Goal: Task Accomplishment & Management: Manage account settings

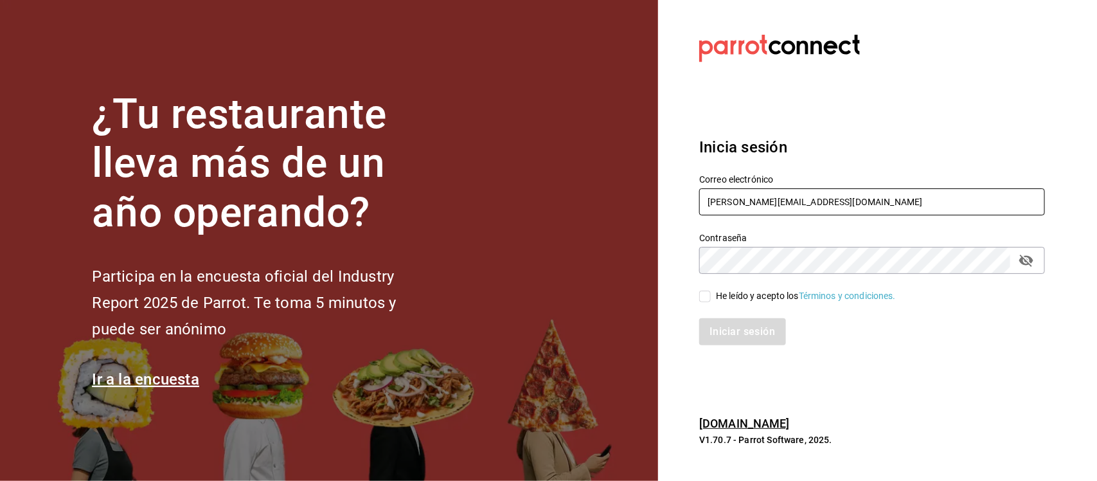
drag, startPoint x: 829, startPoint y: 203, endPoint x: 614, endPoint y: 157, distance: 220.1
click at [614, 157] on div "¿Tu restaurante lleva más de un año operando? Participa en la encuesta oficial …" at bounding box center [548, 240] width 1097 height 481
paste input "cafedelprofesor@acanceh.com Parr0tConnec7"
click at [898, 201] on input "cafedelprofesor@acanceh.com Parr0tConnec7" at bounding box center [872, 201] width 346 height 27
click at [897, 201] on input "cafedelprofesor@acanceh.com Parr0tConnec7" at bounding box center [872, 201] width 346 height 27
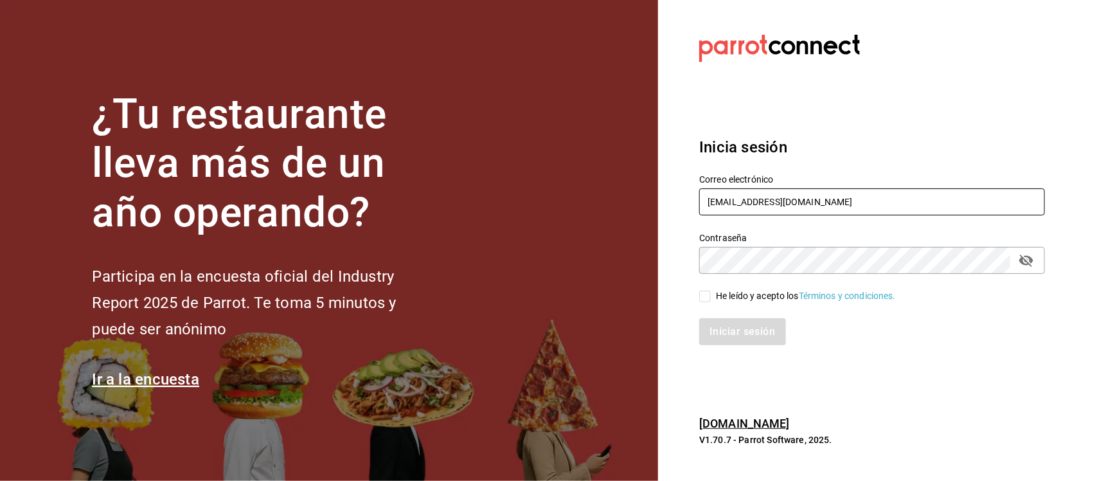
type input "[EMAIL_ADDRESS][DOMAIN_NAME]"
click at [550, 217] on div "¿Tu restaurante lleva más de un año operando? Participa en la encuesta oficial …" at bounding box center [548, 240] width 1097 height 481
click at [706, 298] on input "He leído y acepto los Términos y condiciones." at bounding box center [705, 296] width 12 height 12
checkbox input "true"
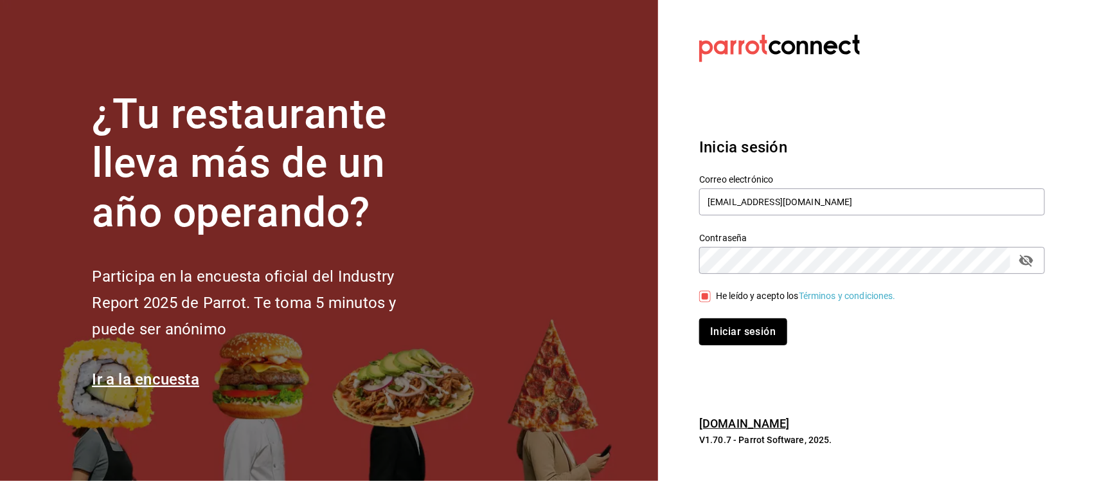
click at [712, 328] on button "Iniciar sesión" at bounding box center [742, 331] width 87 height 27
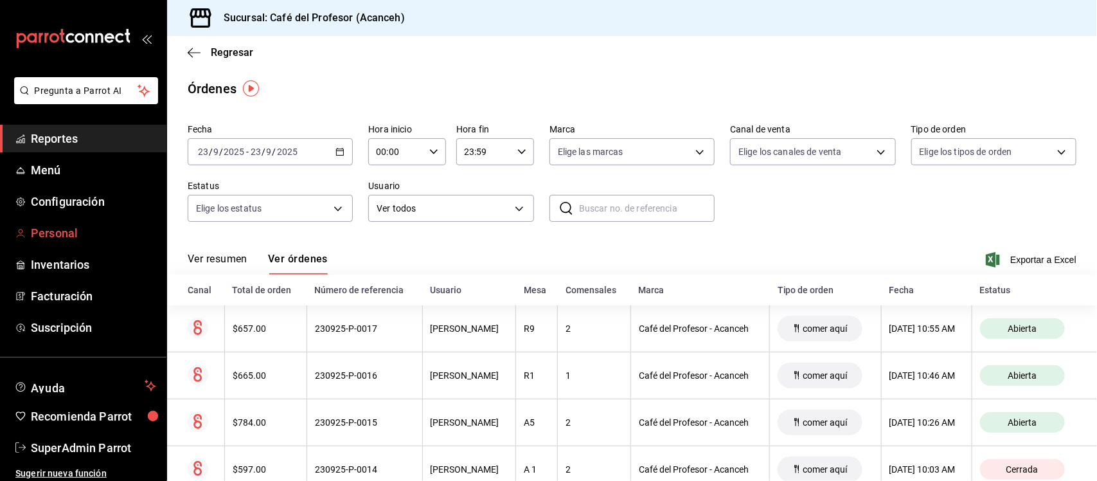
click at [65, 227] on span "Personal" at bounding box center [93, 232] width 125 height 17
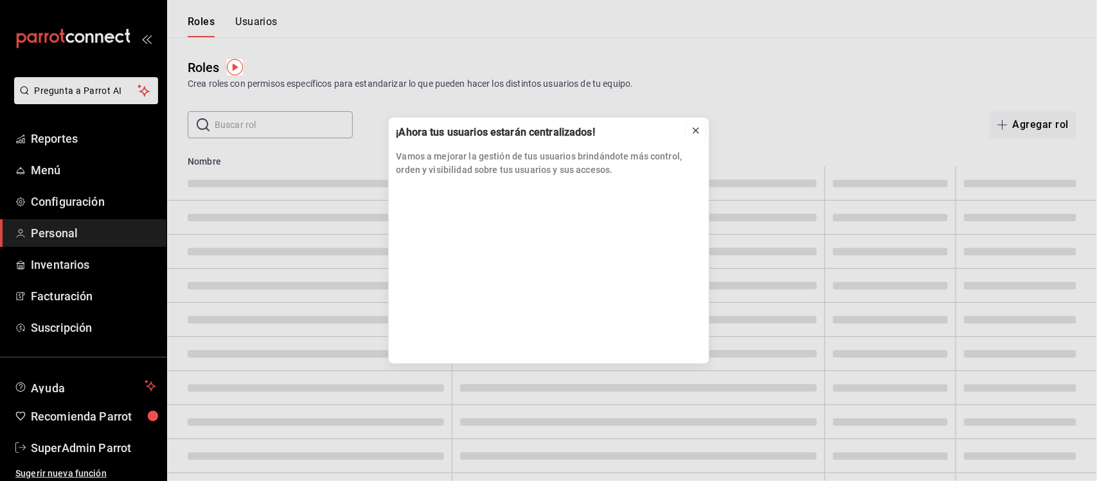
click at [691, 127] on icon at bounding box center [696, 130] width 10 height 10
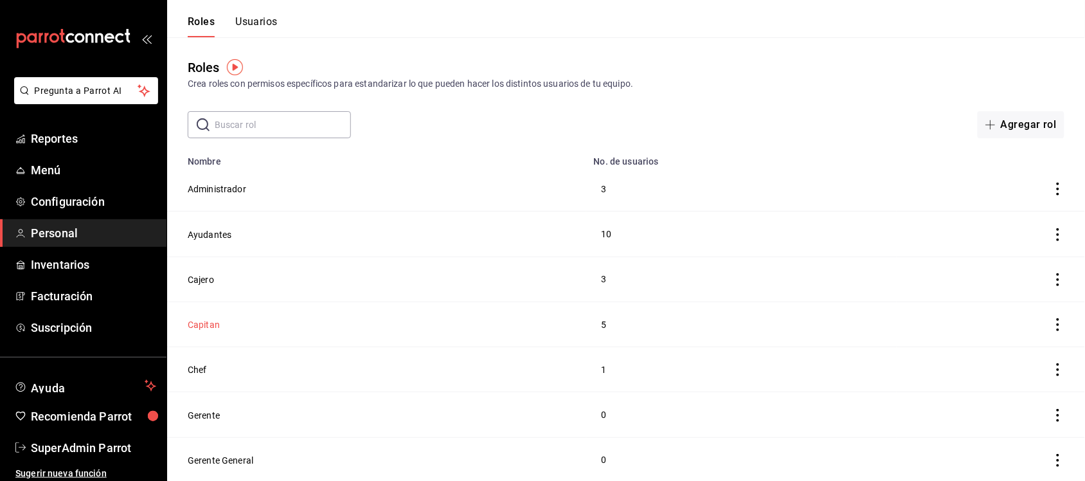
click at [213, 328] on button "Capitan" at bounding box center [204, 324] width 32 height 13
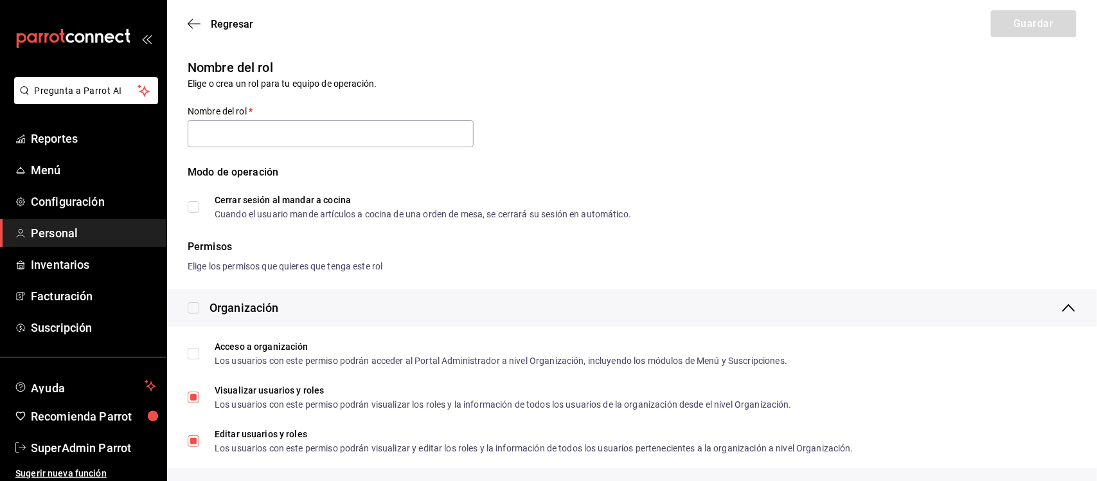
type input "Capitan"
checkbox input "true"
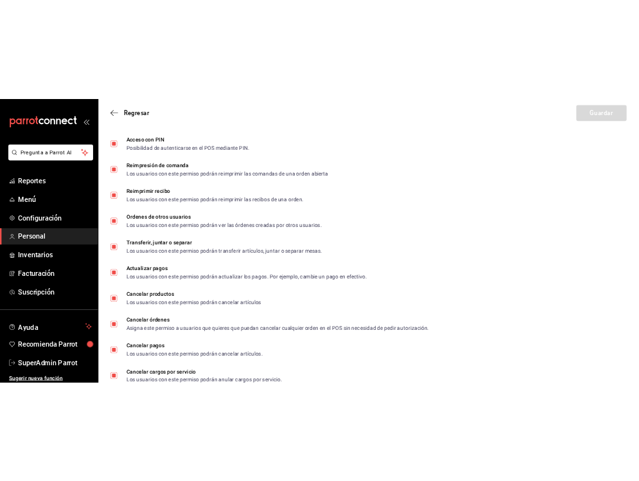
scroll to position [2213, 0]
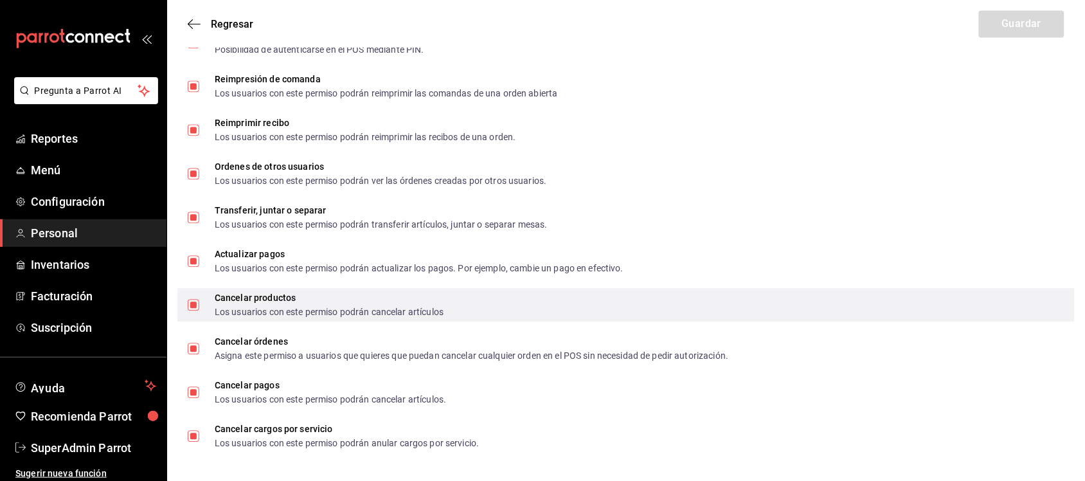
click at [191, 302] on input "Cancelar productos Los usuarios con este permiso podrán cancelar artículos" at bounding box center [194, 305] width 12 height 12
checkbox input "false"
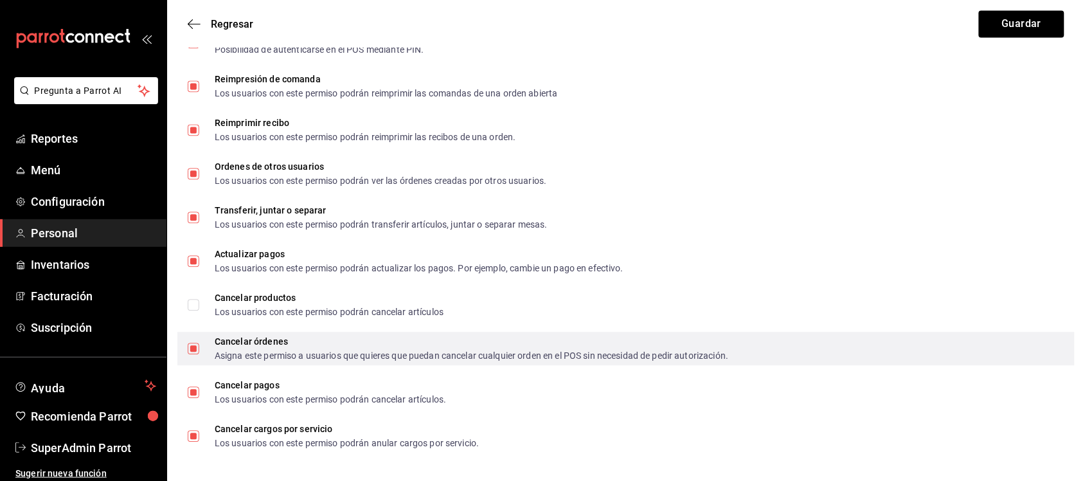
click at [191, 348] on input "Cancelar órdenes Asigna este permiso a usuarios que quieres que puedan cancelar…" at bounding box center [194, 349] width 12 height 12
checkbox input "false"
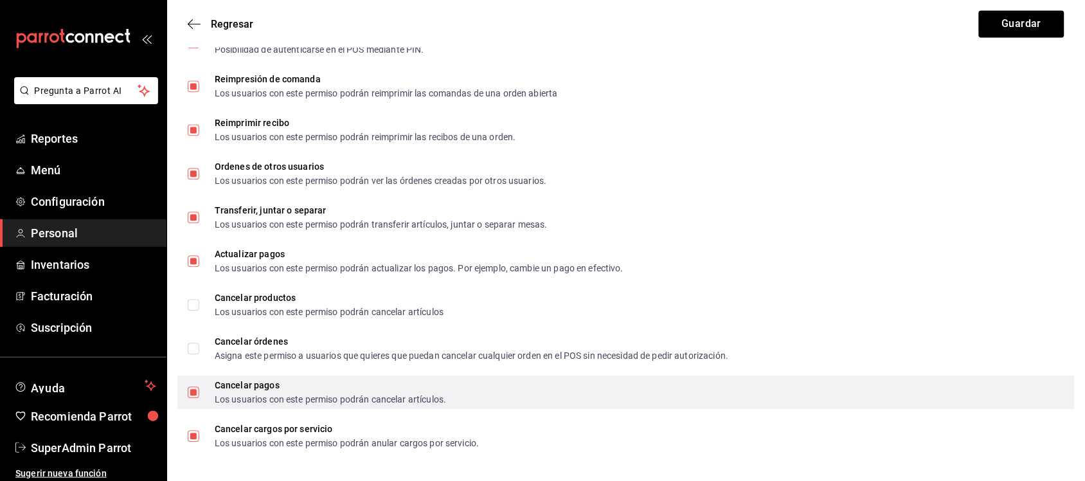
click at [191, 386] on input "Cancelar pagos Los usuarios con este permiso podrán cancelar artículos." at bounding box center [194, 392] width 12 height 12
checkbox input "false"
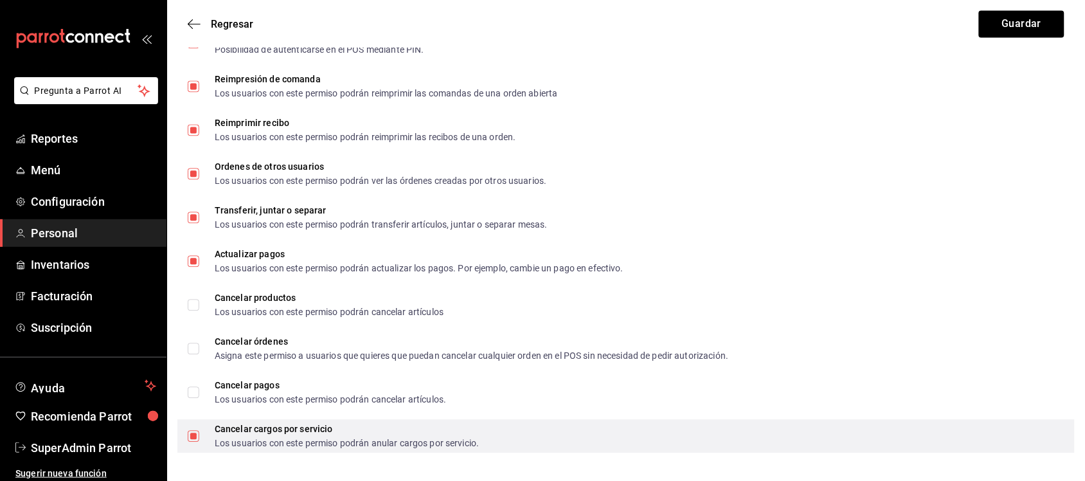
click at [193, 438] on input "Cancelar cargos por servicio Los usuarios con este permiso podrán anular cargos…" at bounding box center [194, 436] width 12 height 12
checkbox input "false"
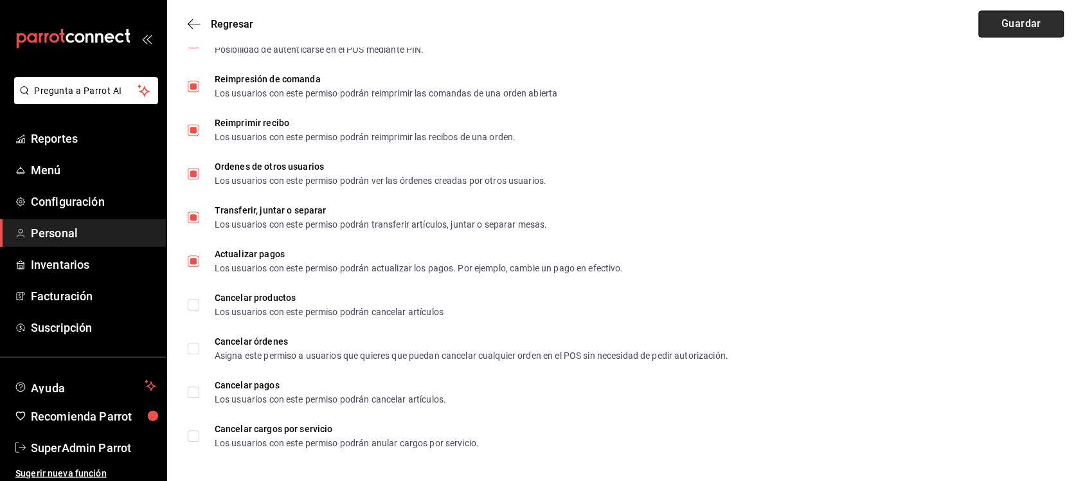
click at [1023, 24] on button "Guardar" at bounding box center [1021, 23] width 85 height 27
checkbox input "true"
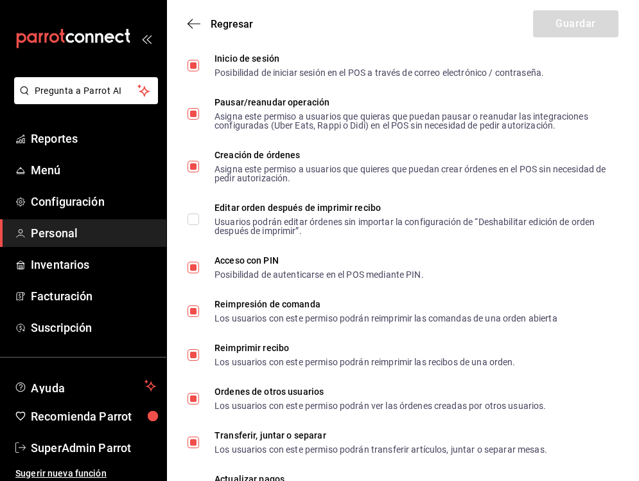
scroll to position [2456, 0]
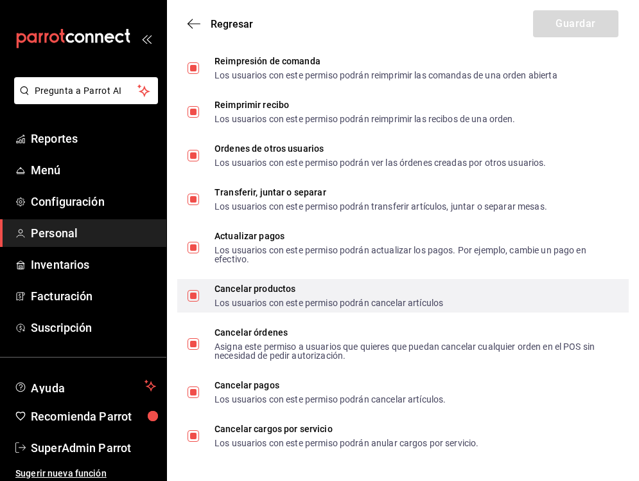
click at [193, 290] on input "Cancelar productos Los usuarios con este permiso podrán cancelar artículos" at bounding box center [194, 296] width 12 height 12
checkbox input "false"
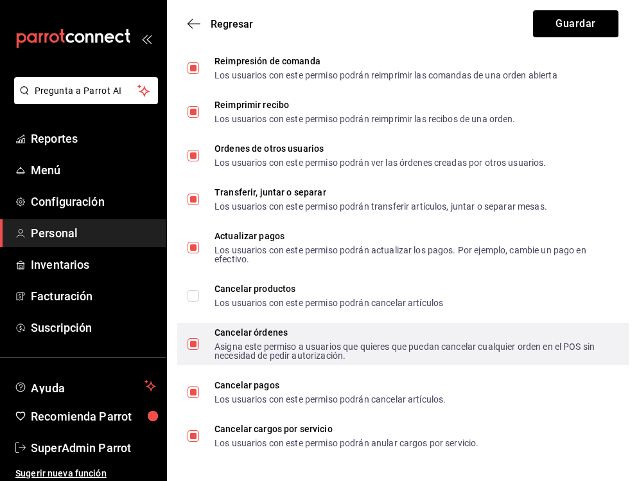
click at [188, 347] on input "Cancelar órdenes Asigna este permiso a usuarios que quieres que puedan cancelar…" at bounding box center [194, 344] width 12 height 12
checkbox input "false"
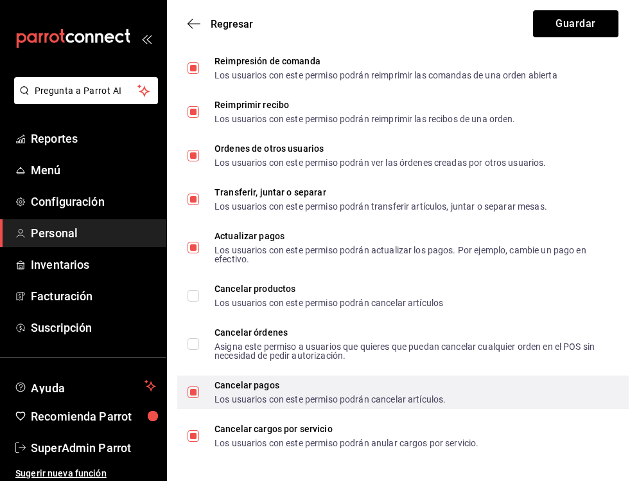
click at [190, 391] on input "Cancelar pagos Los usuarios con este permiso podrán cancelar artículos." at bounding box center [194, 392] width 12 height 12
checkbox input "false"
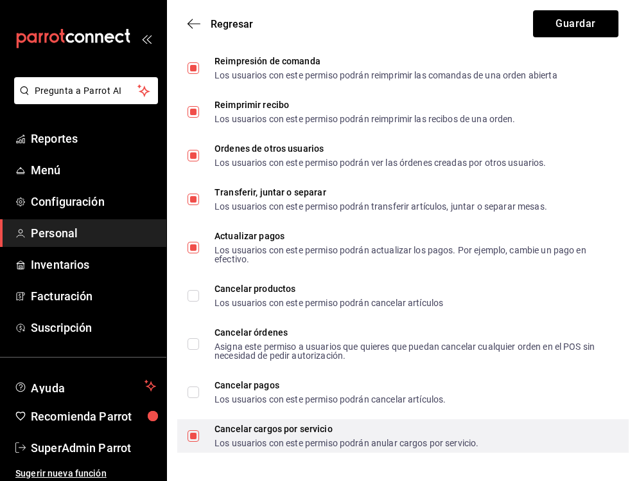
click at [197, 436] on input "Cancelar cargos por servicio Los usuarios con este permiso podrán anular cargos…" at bounding box center [194, 436] width 12 height 12
checkbox input "false"
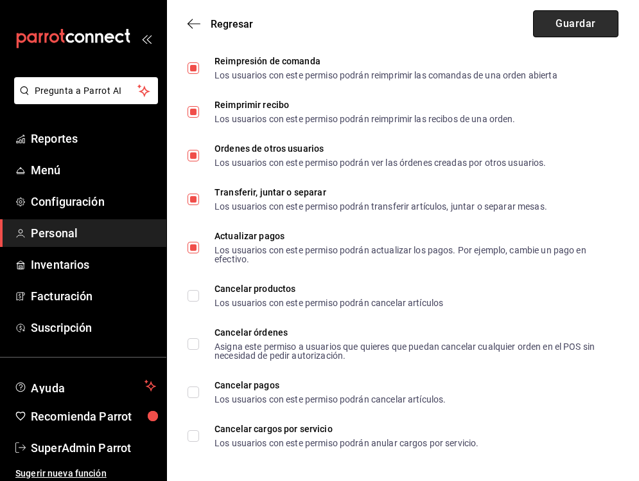
click at [590, 21] on button "Guardar" at bounding box center [575, 23] width 85 height 27
checkbox input "true"
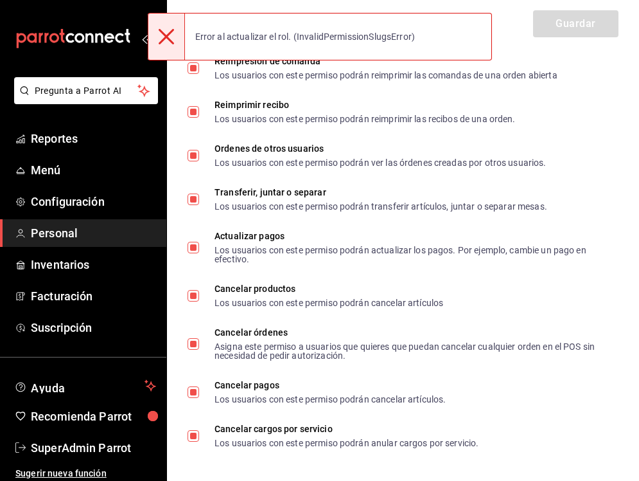
click at [161, 35] on icon at bounding box center [166, 36] width 15 height 15
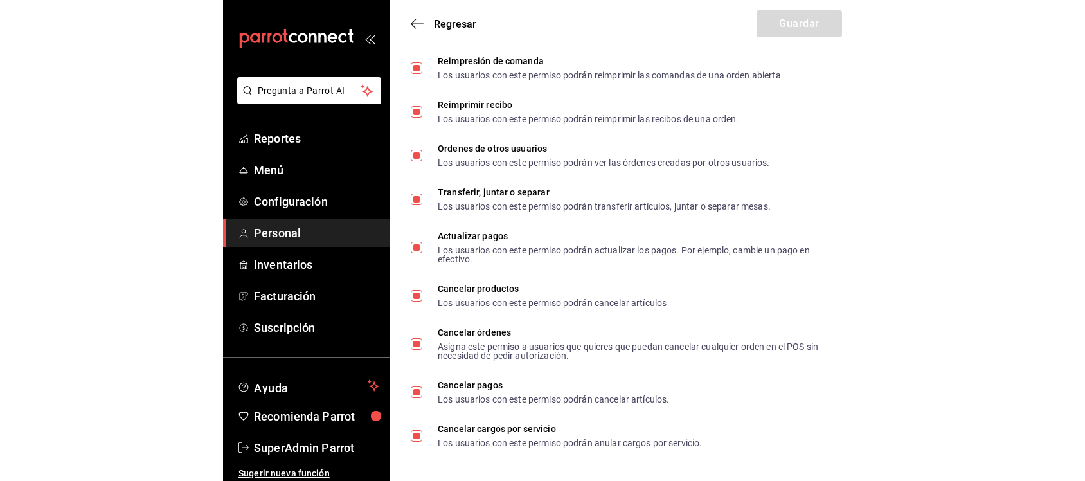
scroll to position [2213, 0]
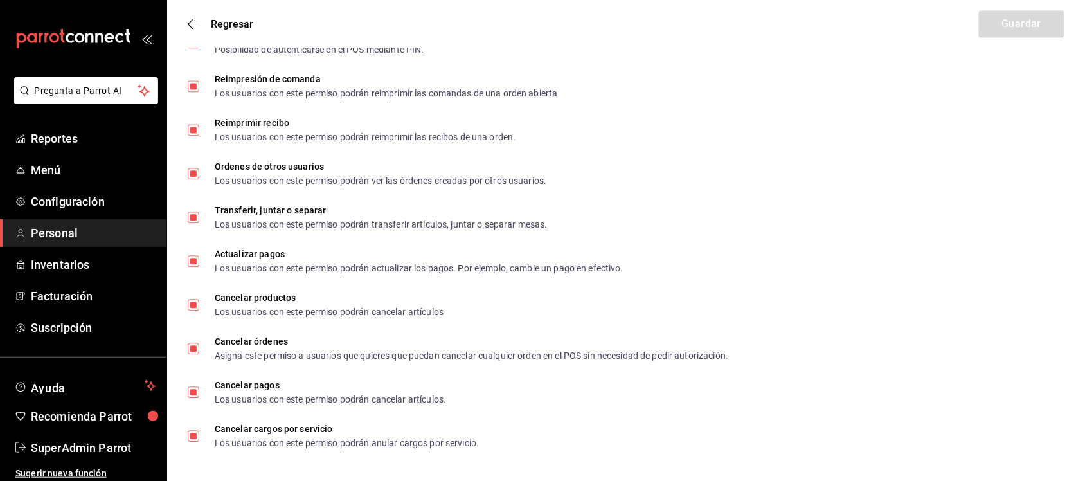
click at [43, 229] on span "Personal" at bounding box center [93, 232] width 125 height 17
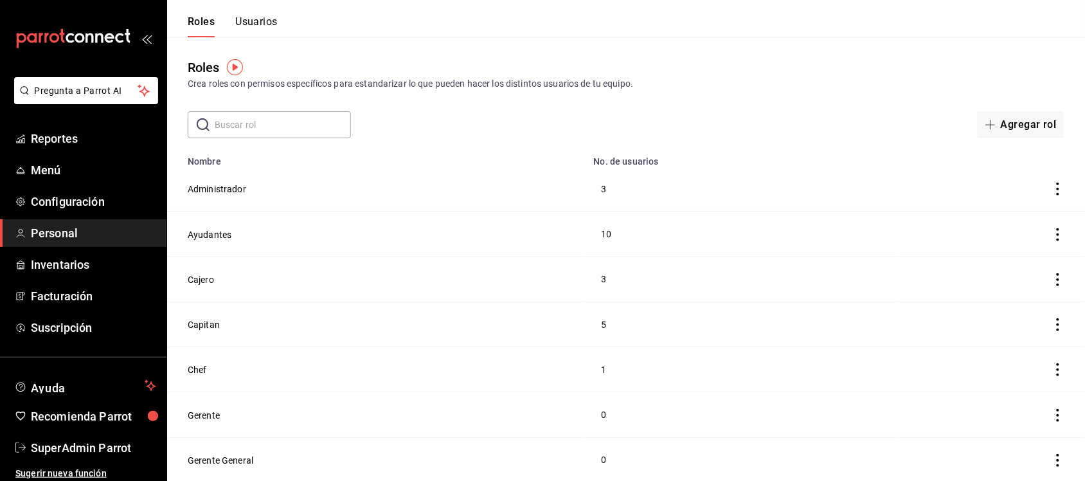
click at [248, 16] on button "Usuarios" at bounding box center [256, 26] width 42 height 22
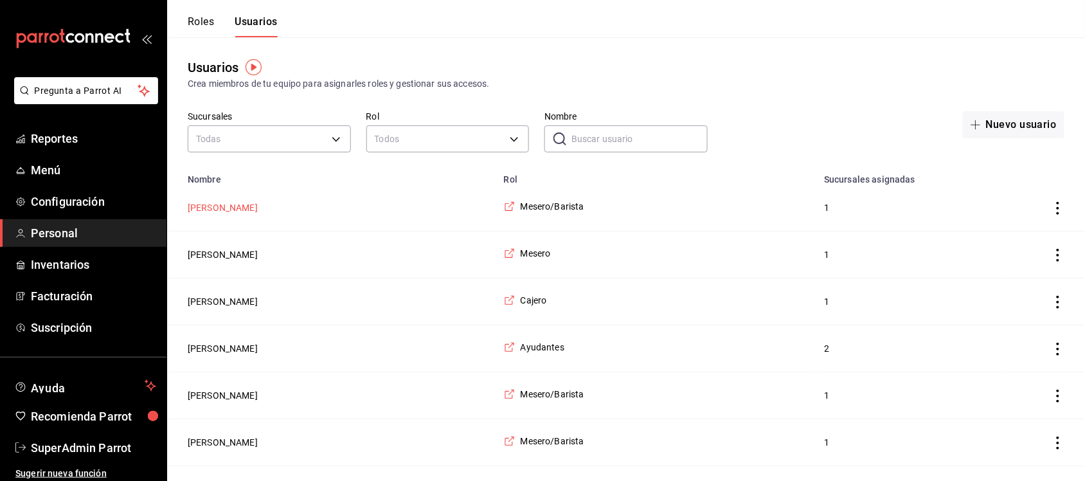
click at [197, 202] on button "Viki Cirerol" at bounding box center [223, 207] width 70 height 13
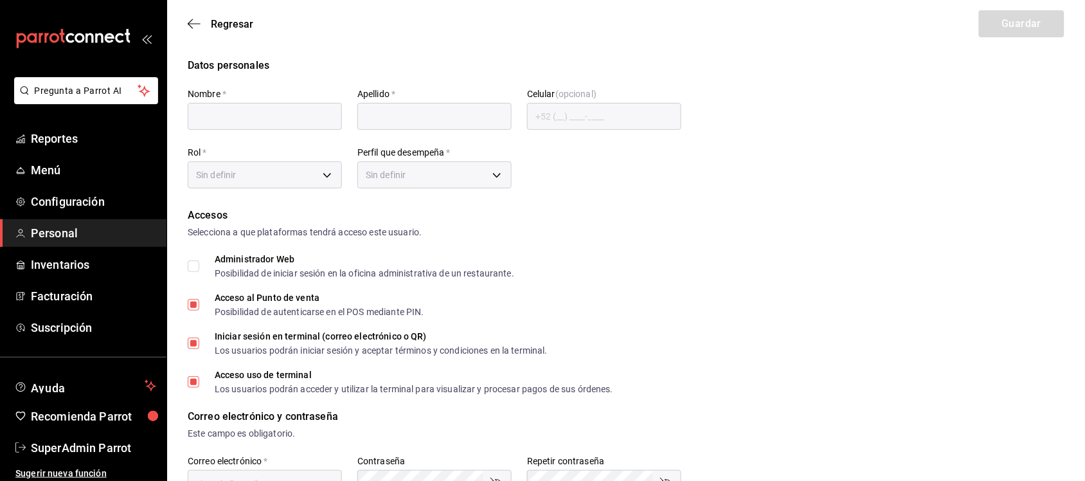
type input "Viki"
type input "Cirerol"
checkbox input "true"
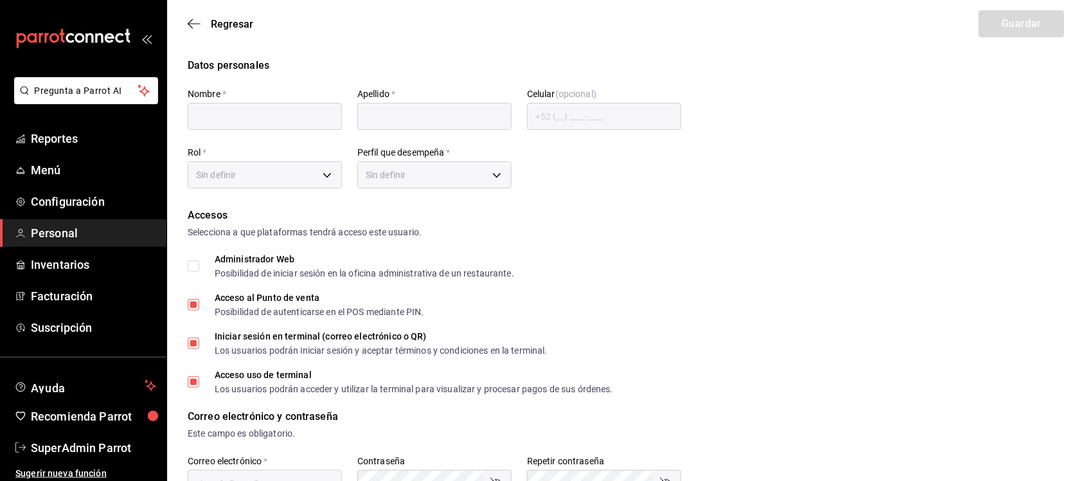
type input "lvrdzcirerol01@gmail.com"
type input "1201"
type input "f9c50c35-7d82-4388-8076-8e4bcaa1ebe8"
type input "UNDEFINED"
checkbox input "true"
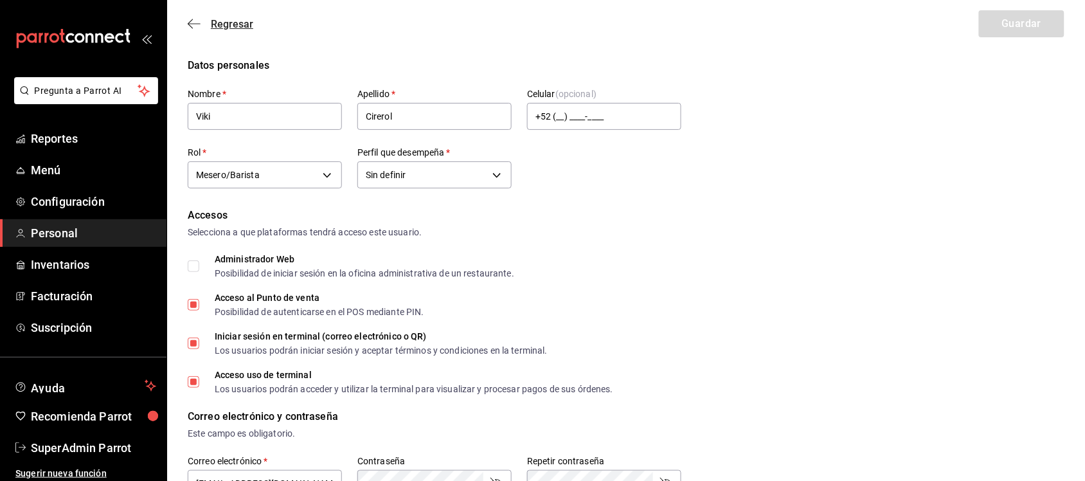
click at [224, 29] on span "Regresar" at bounding box center [232, 24] width 42 height 12
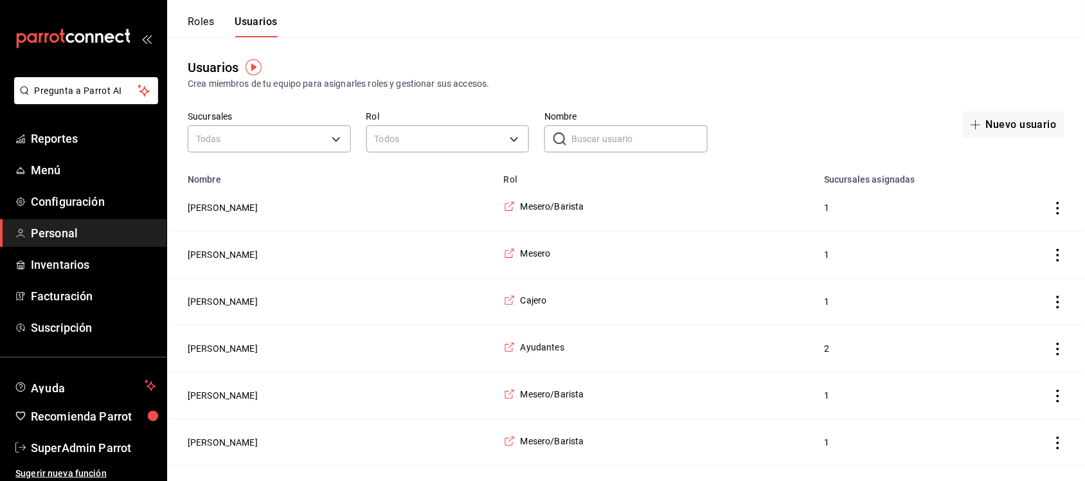
click at [199, 22] on button "Roles" at bounding box center [201, 26] width 26 height 22
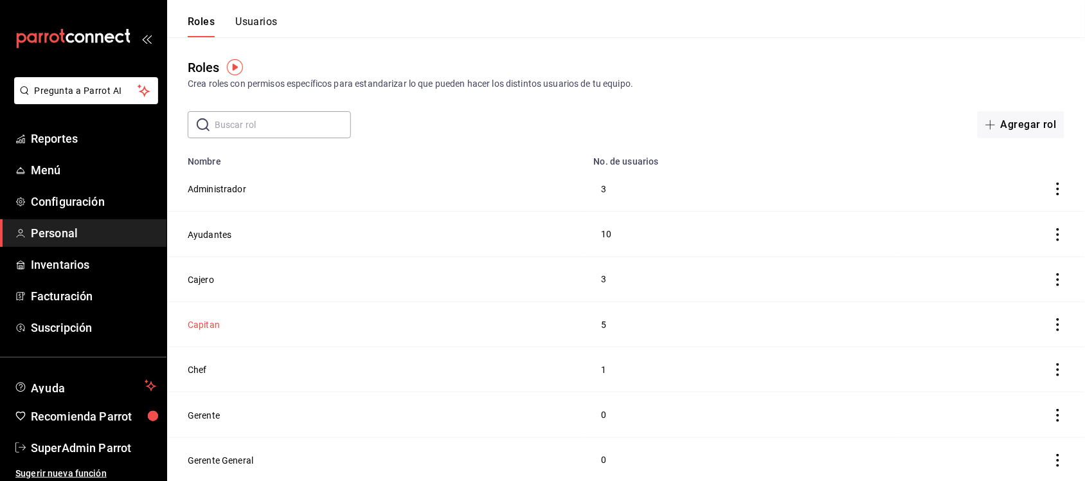
click at [212, 326] on button "Capitan" at bounding box center [204, 324] width 32 height 13
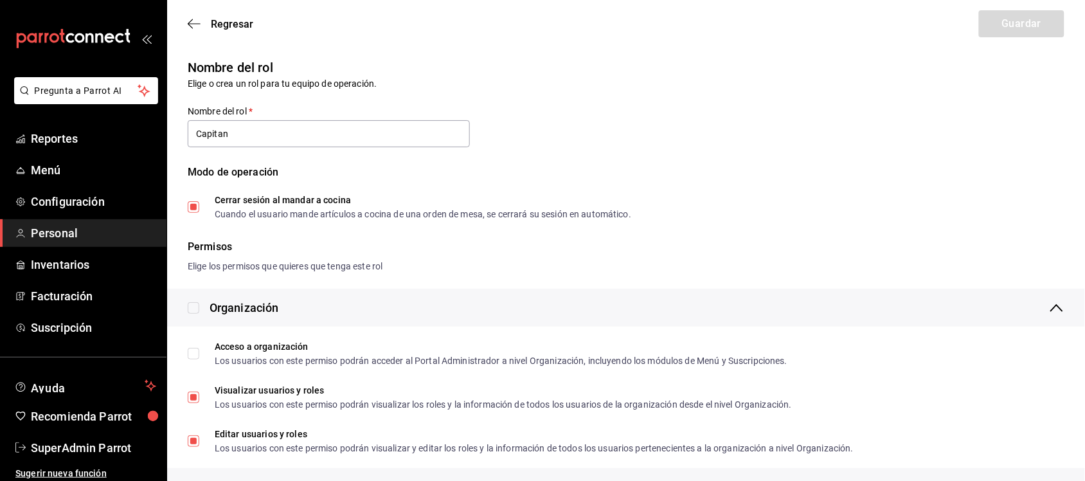
click at [67, 230] on span "Personal" at bounding box center [93, 232] width 125 height 17
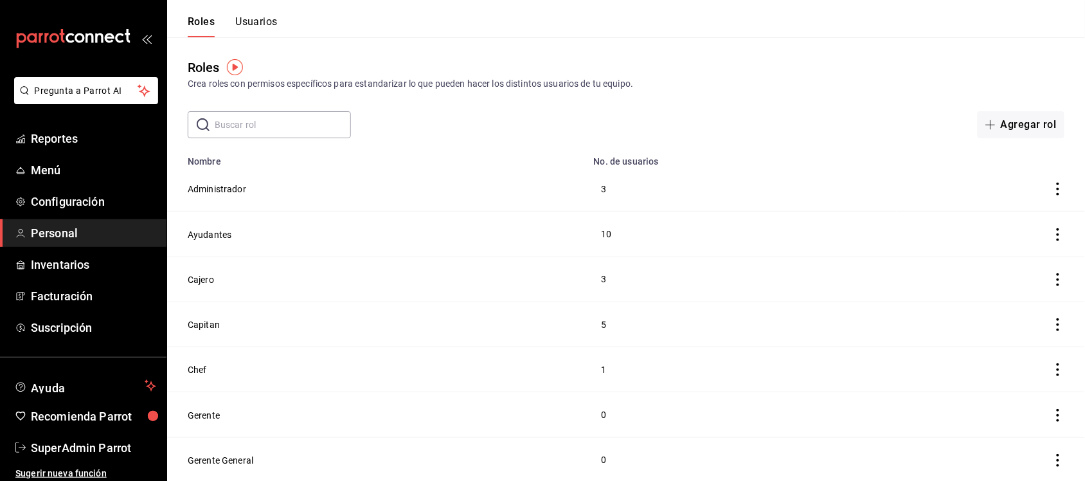
click at [259, 23] on button "Usuarios" at bounding box center [256, 26] width 42 height 22
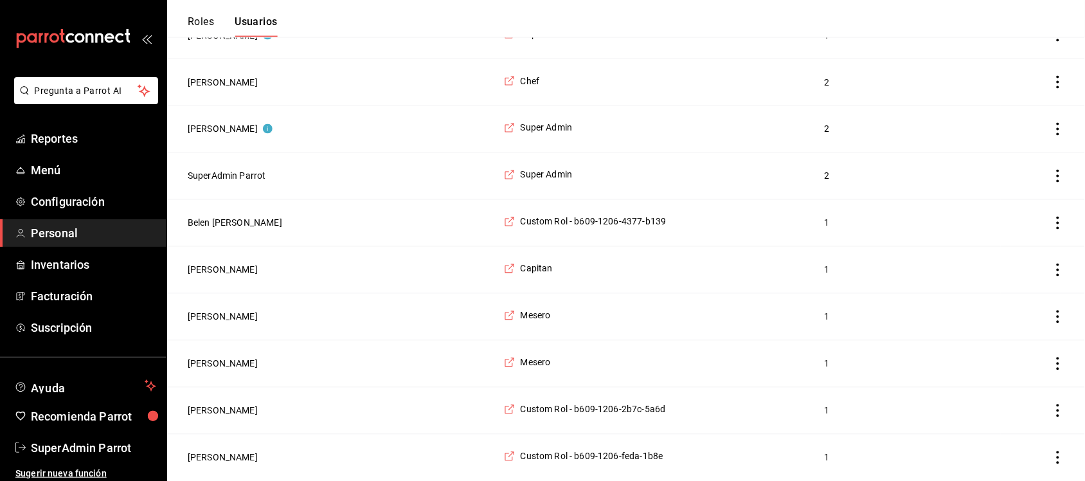
scroll to position [1976, 0]
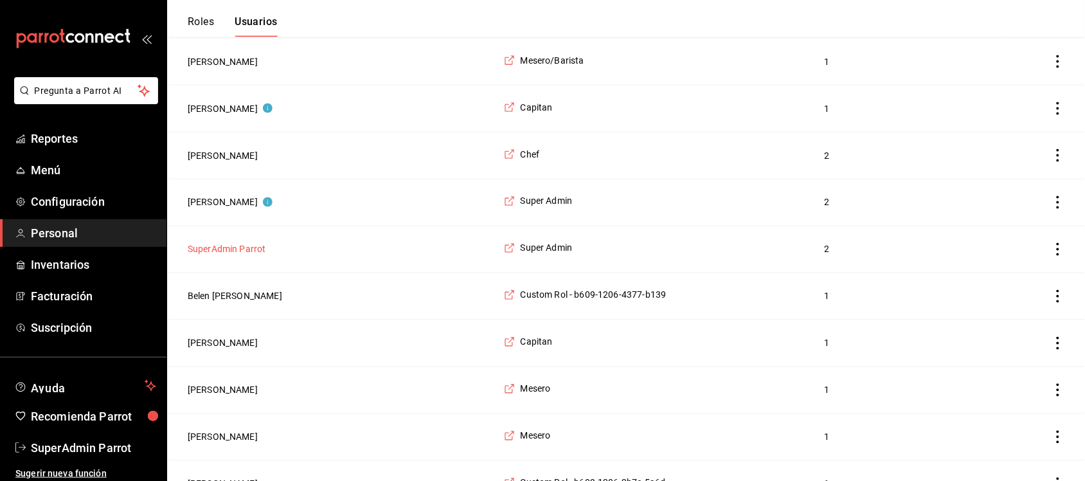
click at [248, 256] on button "SuperAdmin Parrot" at bounding box center [227, 249] width 78 height 13
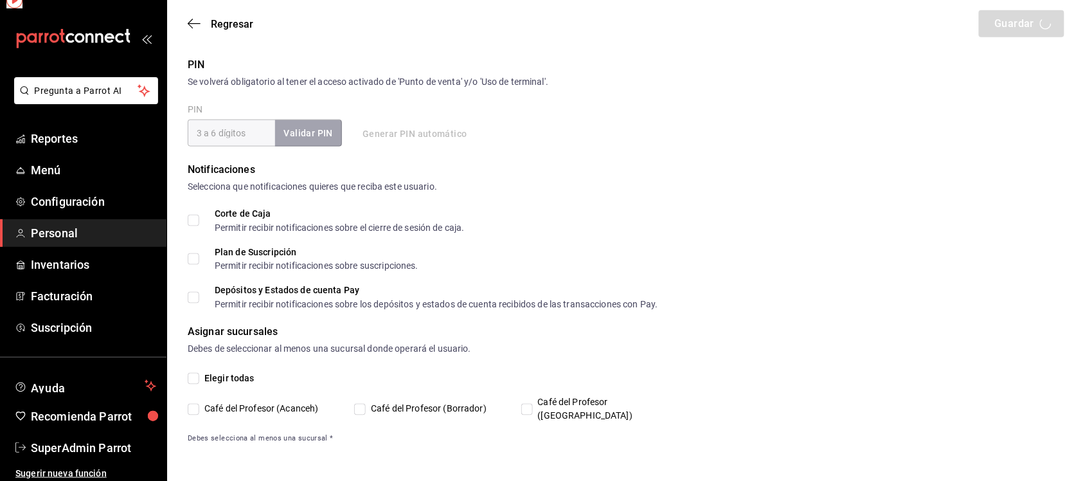
scroll to position [442, 0]
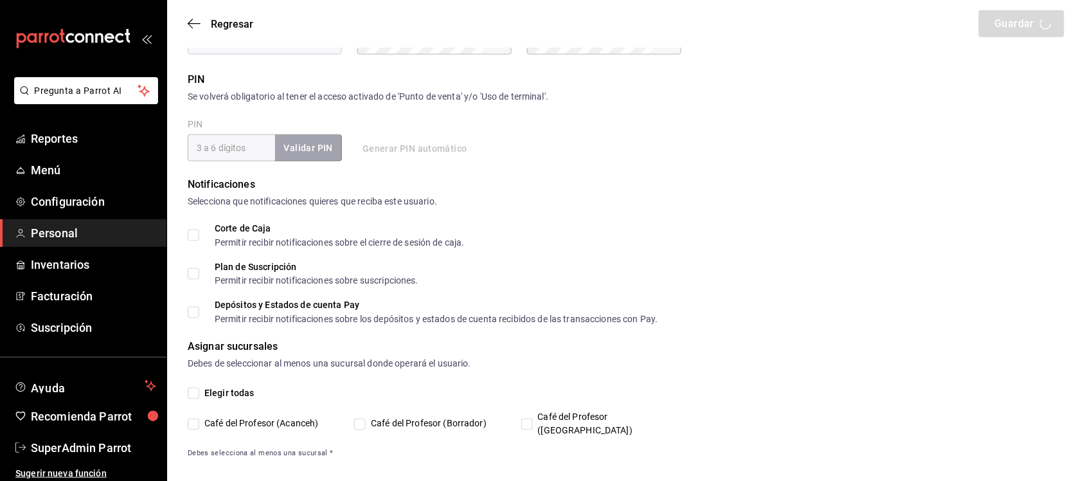
type input "SuperAdmin"
type input "Parrot"
checkbox input "true"
type input "[EMAIL_ADDRESS][DOMAIN_NAME]"
type input "431607"
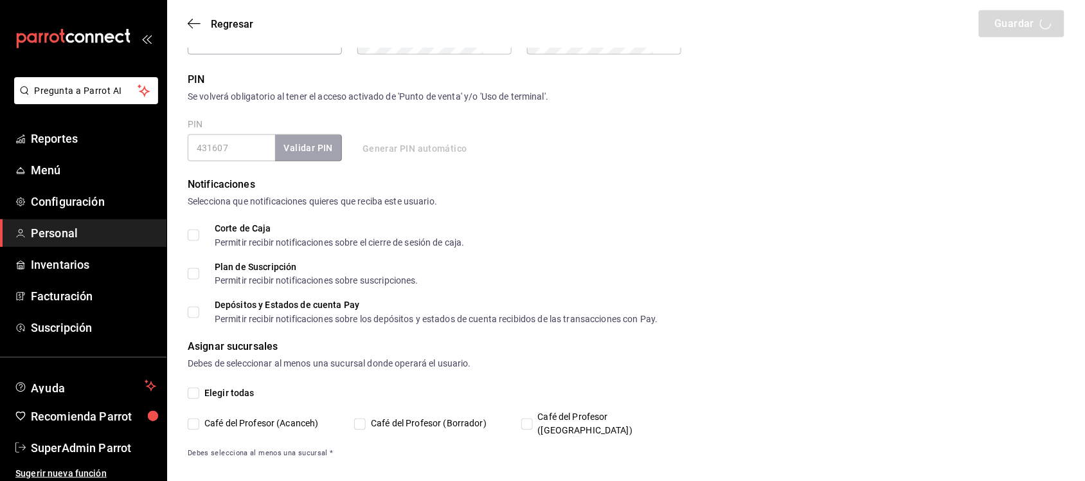
type input "2aa0bebf-de37-4608-80c0-efc88eae4c1e"
type input "UNDEFINED"
checkbox input "true"
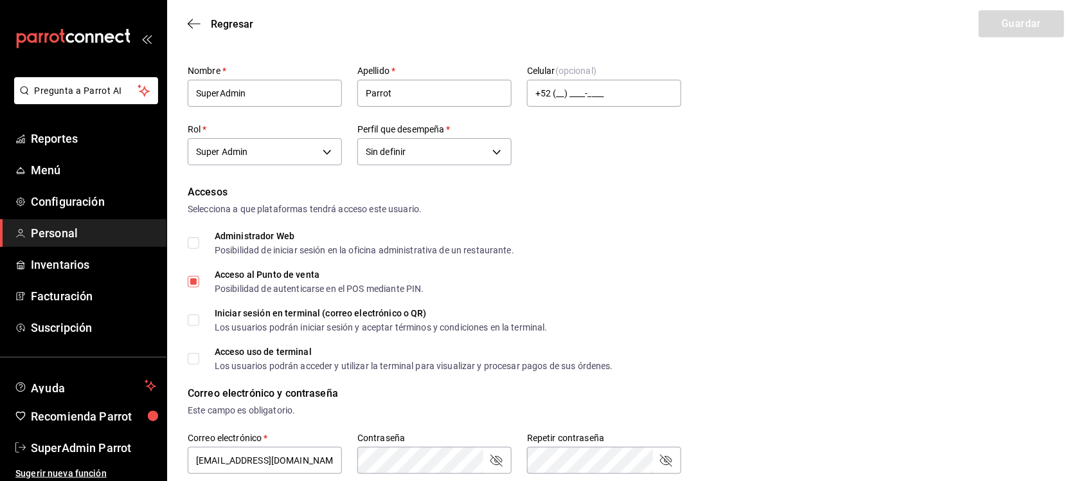
scroll to position [0, 0]
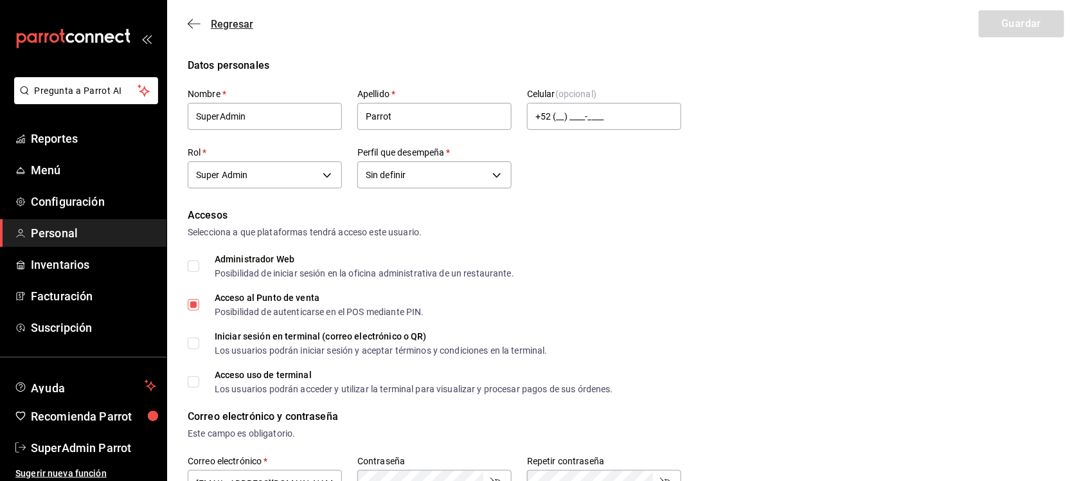
click at [197, 22] on icon "button" at bounding box center [194, 24] width 13 height 12
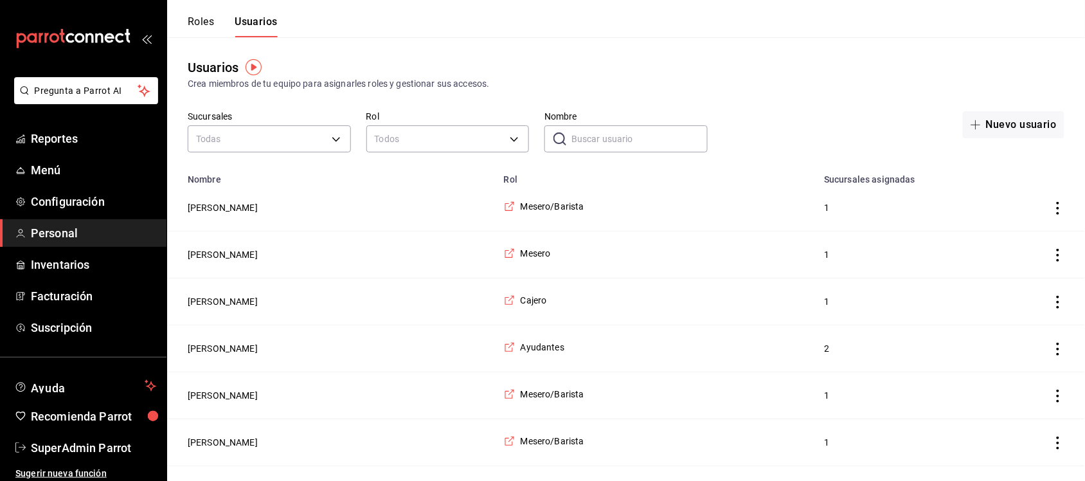
click at [197, 20] on button "Roles" at bounding box center [201, 26] width 26 height 22
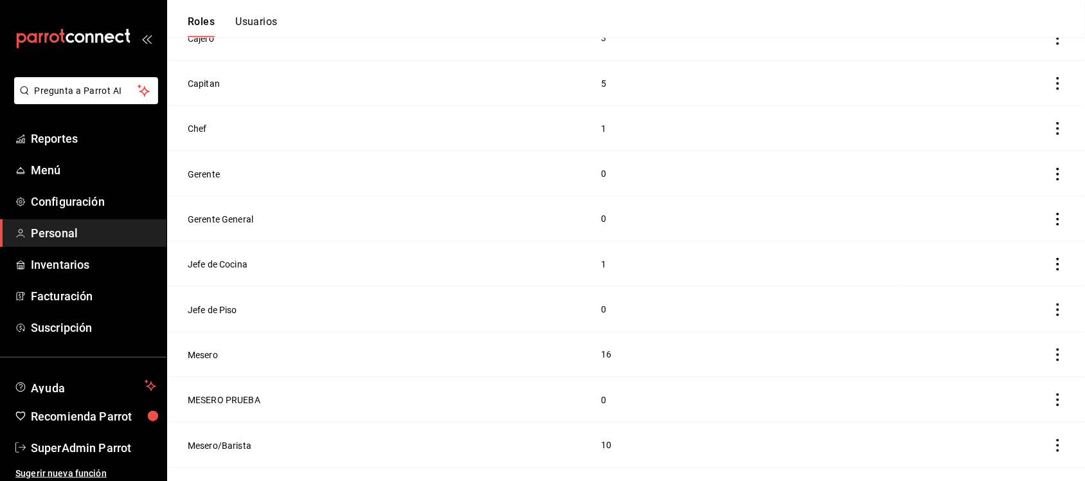
scroll to position [274, 0]
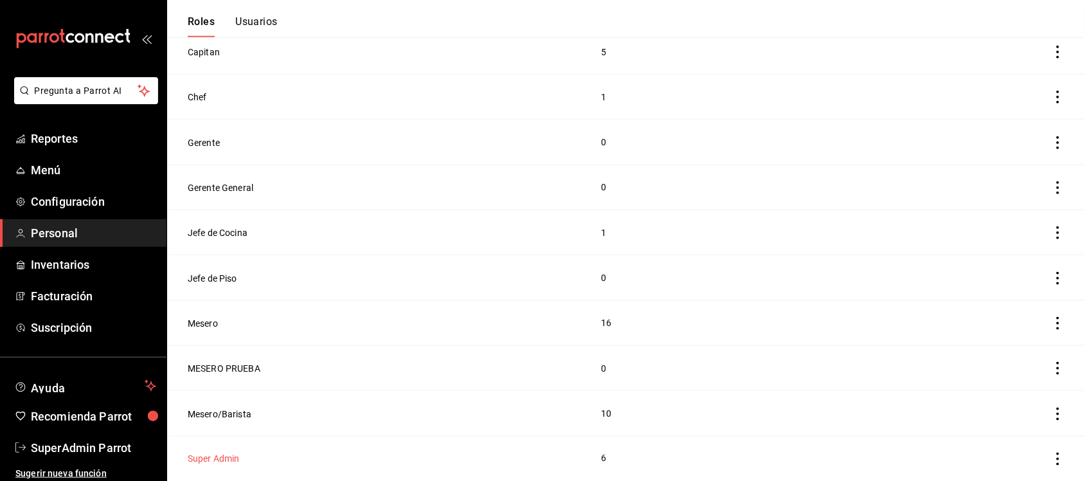
click at [216, 461] on button "Super Admin" at bounding box center [214, 458] width 52 height 13
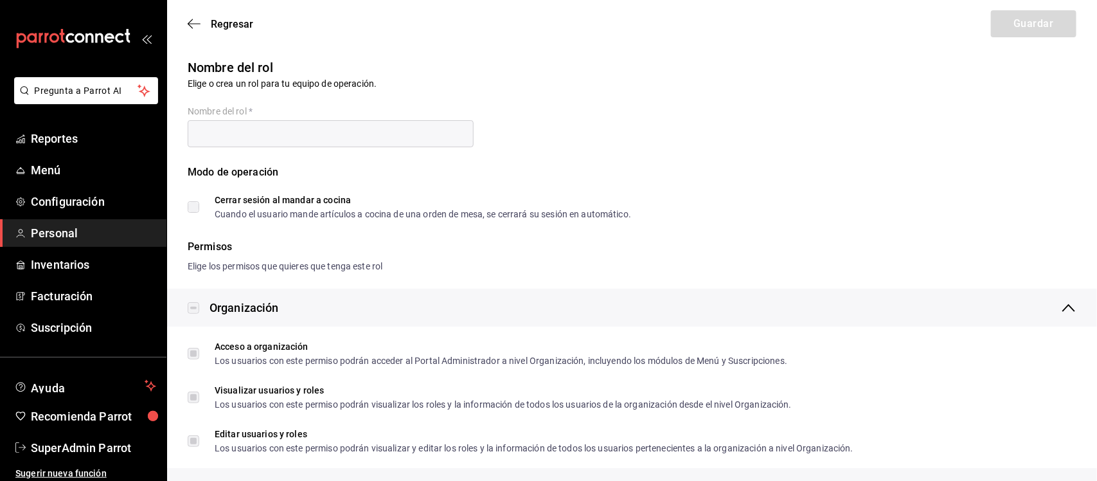
type input "Super Admin"
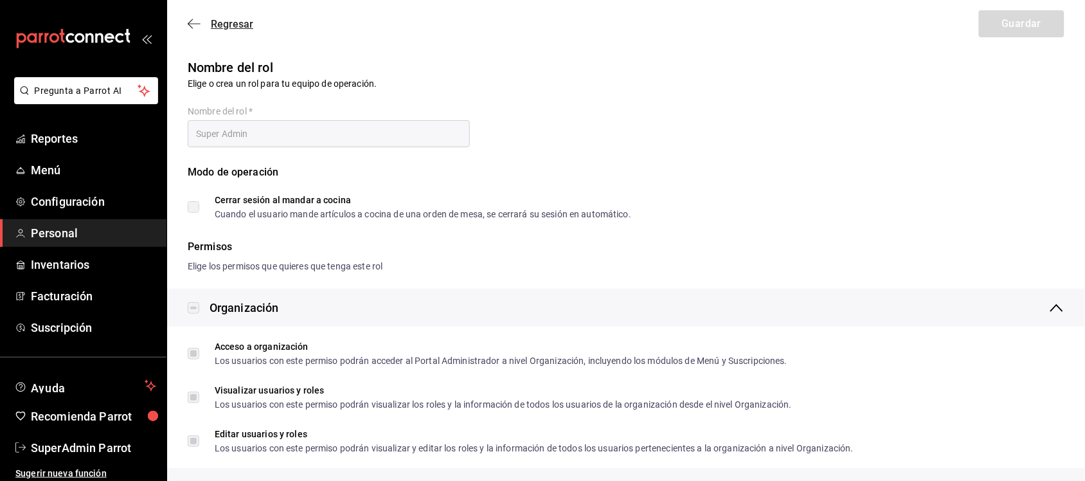
click at [193, 24] on icon "button" at bounding box center [194, 24] width 13 height 12
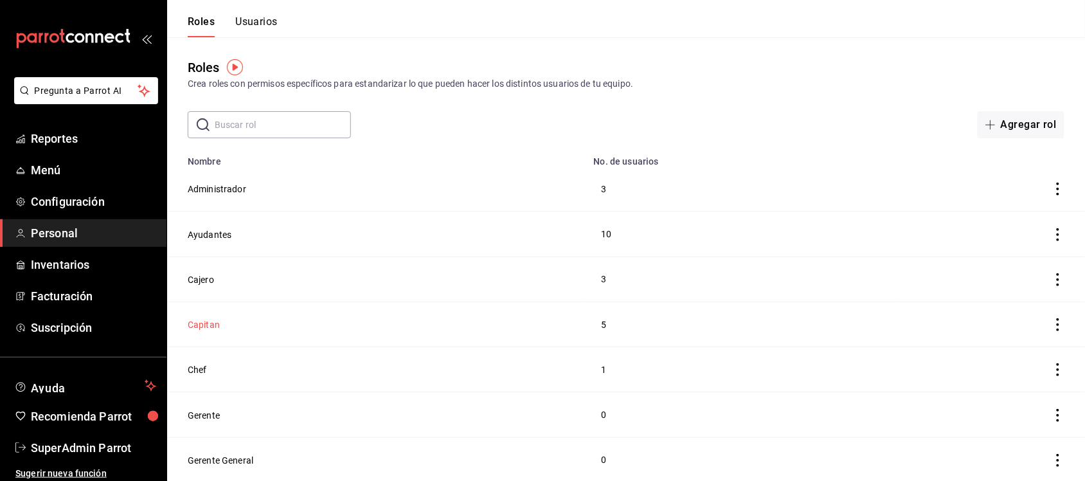
click at [213, 328] on button "Capitan" at bounding box center [204, 324] width 32 height 13
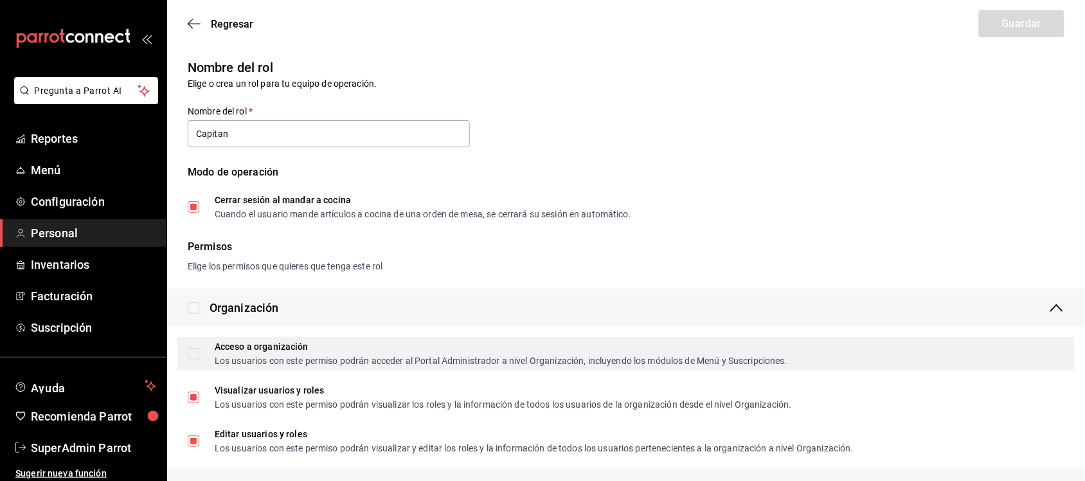
click at [199, 359] on span "Acceso a organización Los usuarios con este permiso podrán acceder al Portal Ad…" at bounding box center [493, 353] width 588 height 23
click at [199, 359] on input "Acceso a organización Los usuarios con este permiso podrán acceder al Portal Ad…" at bounding box center [194, 354] width 12 height 12
checkbox input "true"
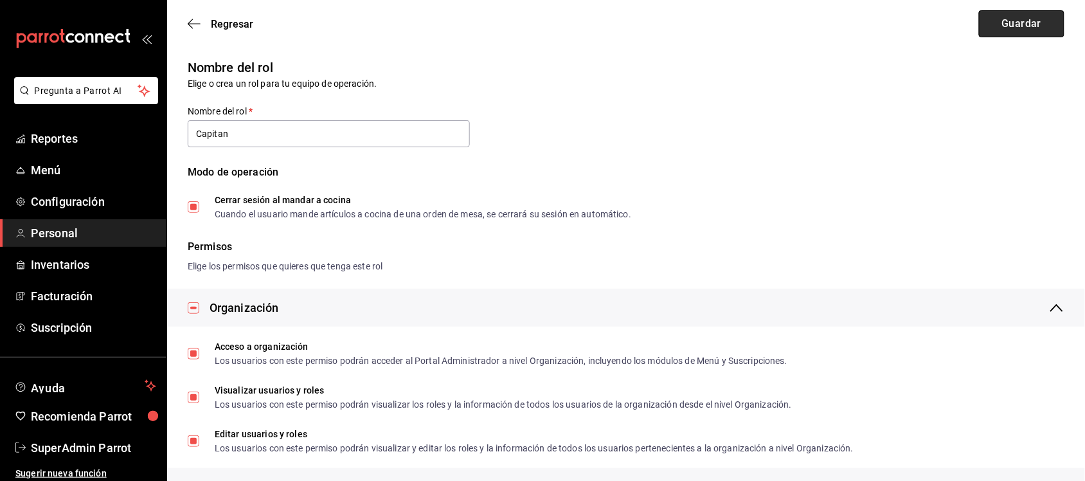
click at [1021, 26] on button "Guardar" at bounding box center [1021, 23] width 85 height 27
checkbox input "false"
click at [84, 442] on span "SuperAdmin Parrot" at bounding box center [93, 447] width 125 height 17
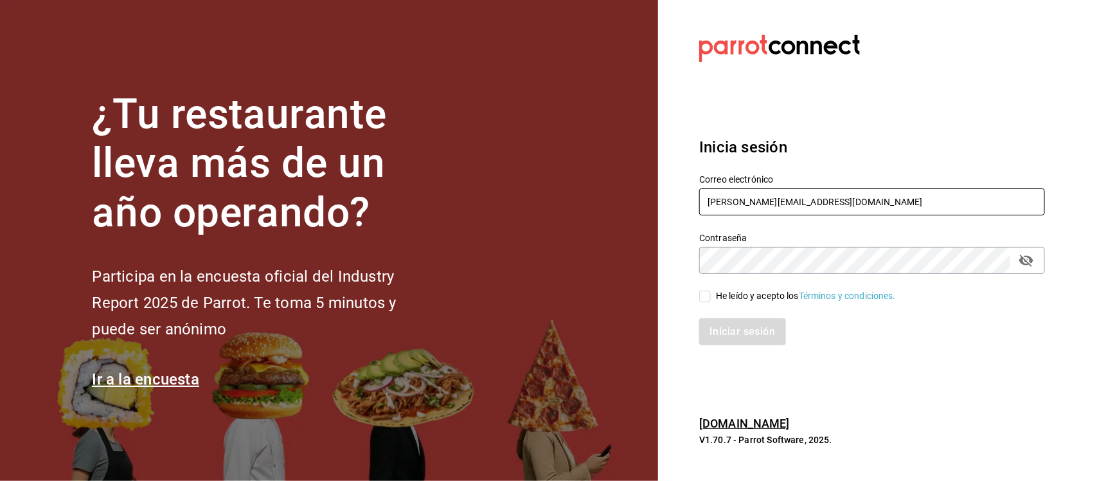
drag, startPoint x: 824, startPoint y: 201, endPoint x: 679, endPoint y: 195, distance: 144.7
click at [682, 196] on section "Datos incorrectos. Verifica que tu Correo o Contraseña estén bien escritos. Ini…" at bounding box center [867, 240] width 418 height 481
paste input "cafedelprofesor@acanceh.com Parr0tConnec7*"
click at [875, 199] on input "cafedelprofesor@acanceh.com Parr0tConnec7*" at bounding box center [872, 201] width 346 height 27
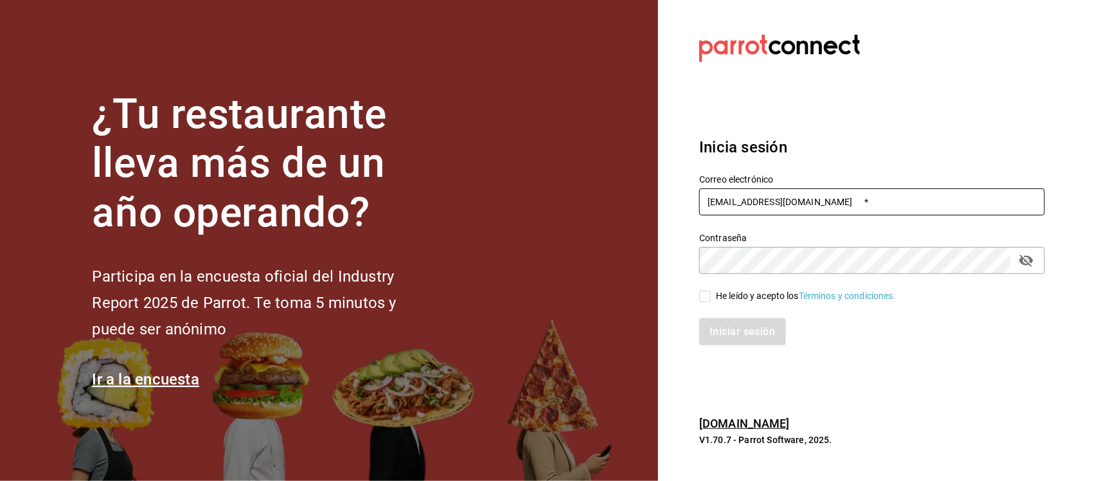
type input "cafedelprofesor@acanceh.com *"
click at [634, 258] on div "¿Tu restaurante lleva más de un año operando? Participa en la encuesta oficial …" at bounding box center [548, 240] width 1097 height 481
click at [710, 293] on input "He leído y acepto los Términos y condiciones." at bounding box center [705, 296] width 12 height 12
checkbox input "true"
click at [864, 204] on input "cafedelprofesor@acanceh.com *" at bounding box center [872, 201] width 346 height 27
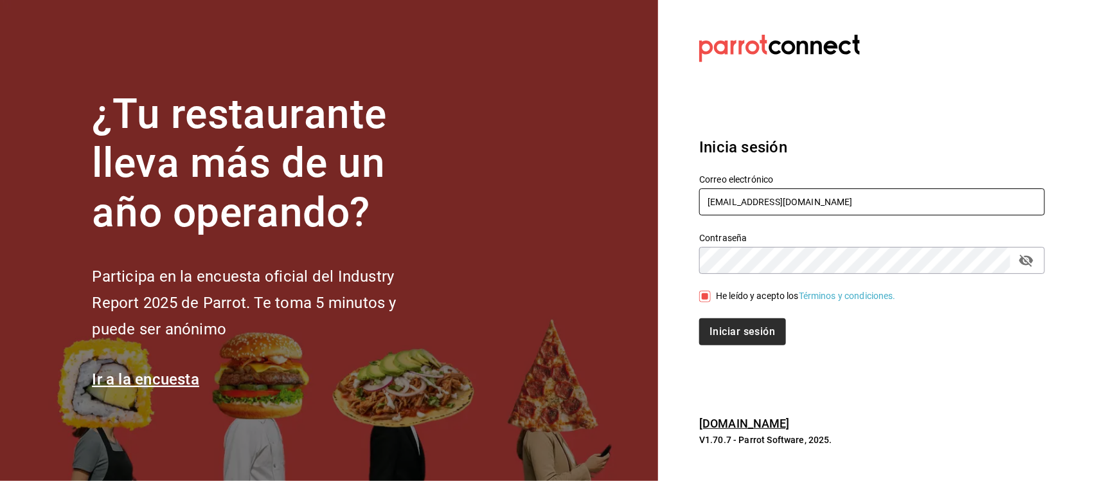
type input "[EMAIL_ADDRESS][DOMAIN_NAME]"
click at [752, 332] on button "Iniciar sesión" at bounding box center [742, 331] width 87 height 27
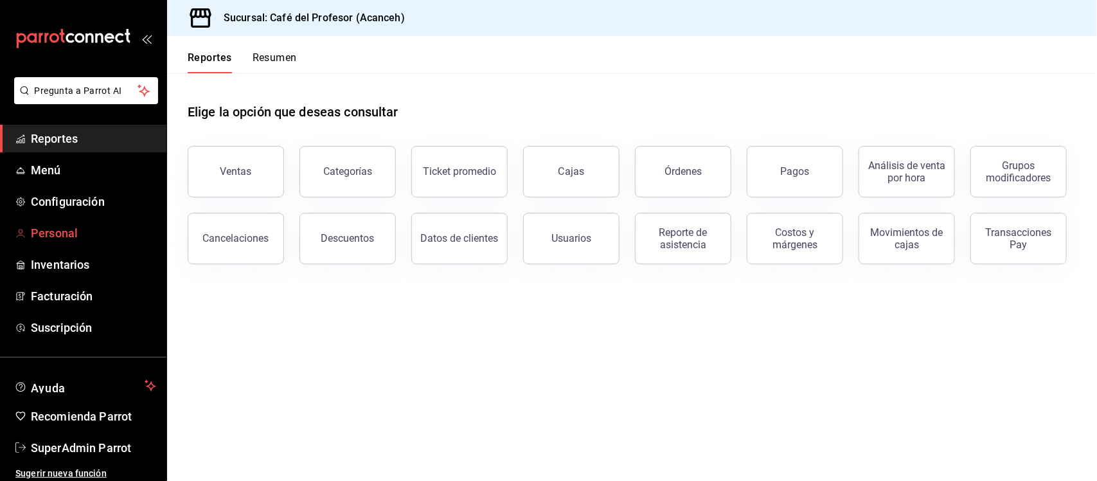
click at [45, 228] on span "Personal" at bounding box center [93, 232] width 125 height 17
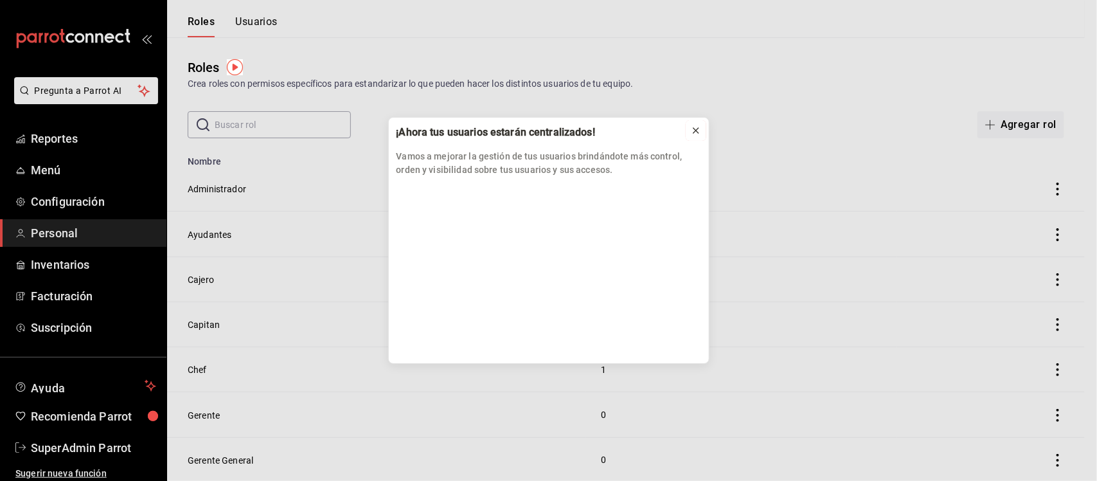
click at [698, 130] on icon at bounding box center [696, 130] width 10 height 10
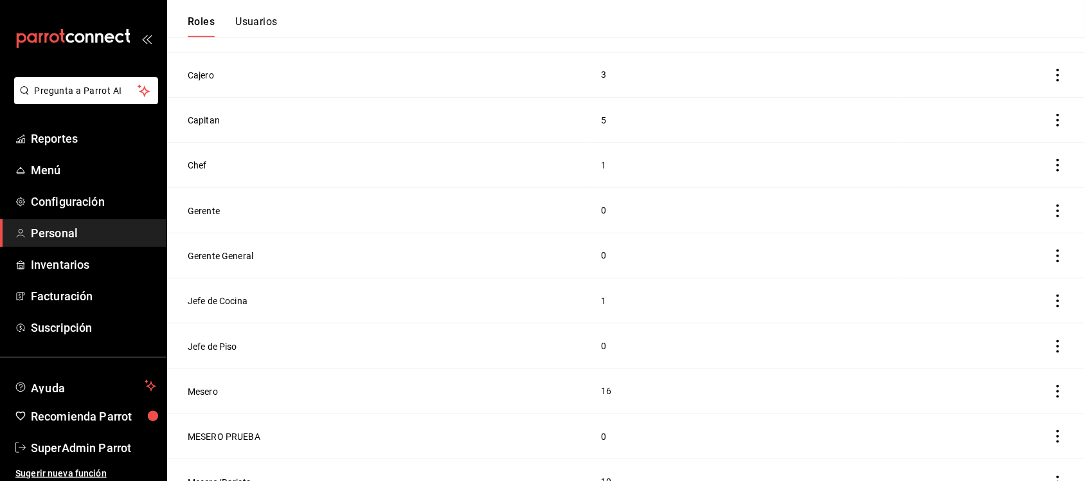
scroll to position [194, 0]
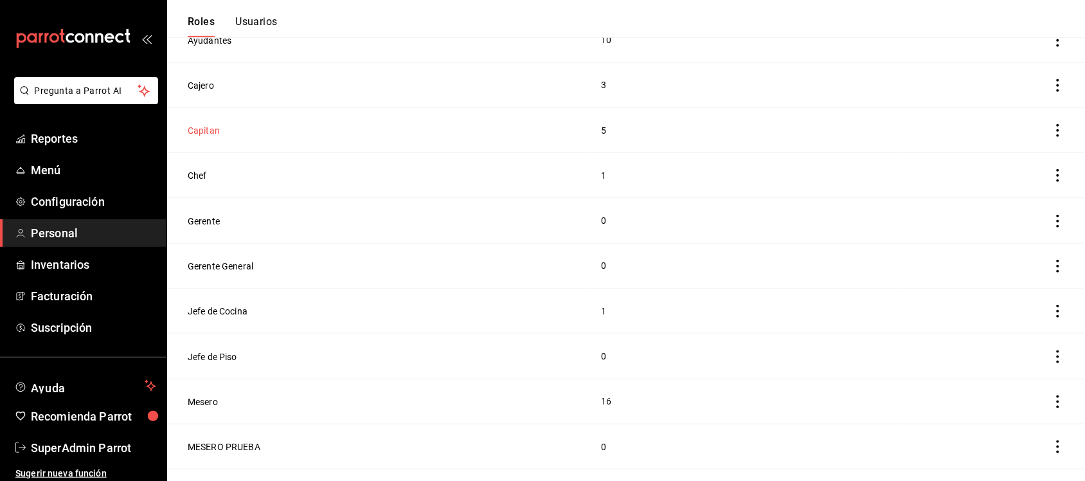
click at [204, 129] on button "Capitan" at bounding box center [204, 130] width 32 height 13
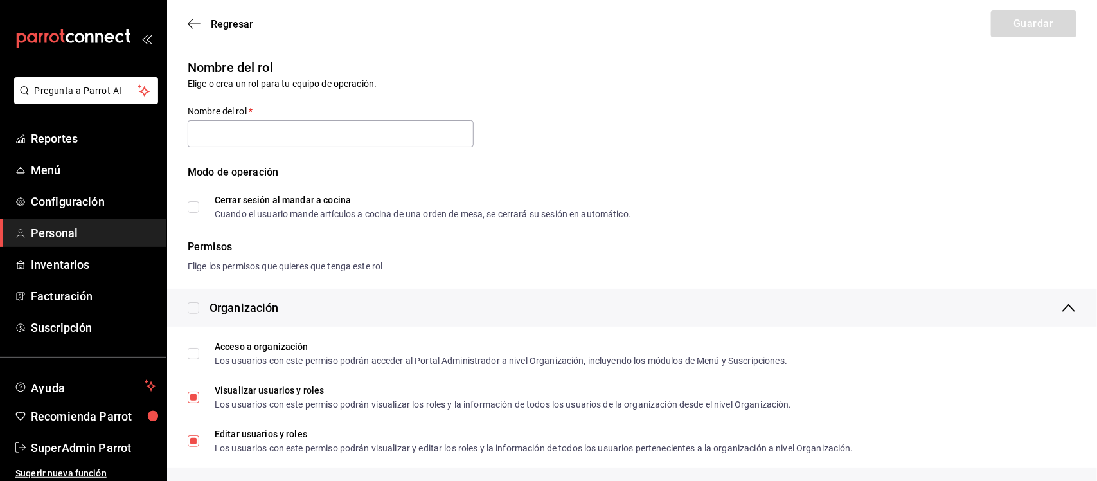
type input "Capitan"
checkbox input "true"
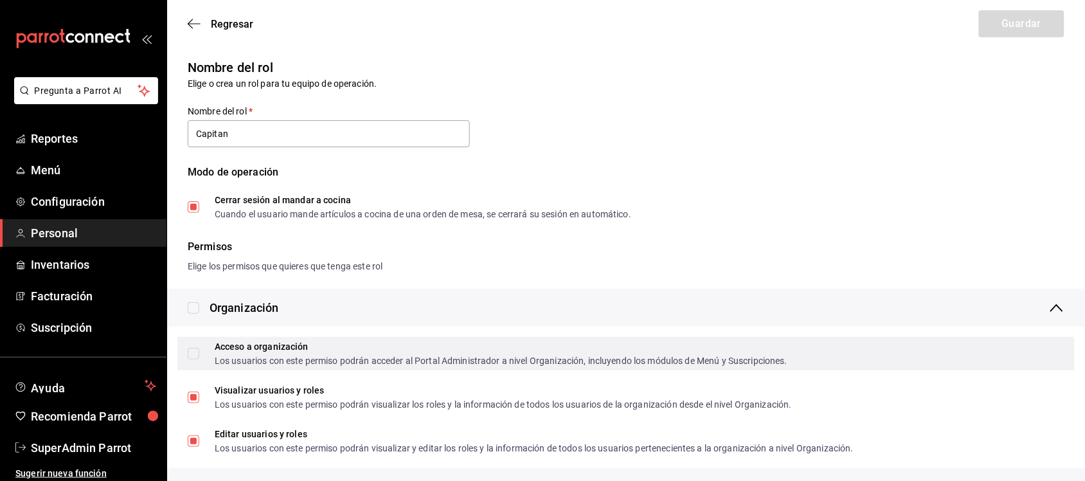
click at [192, 358] on input "Acceso a organización Los usuarios con este permiso podrán acceder al Portal Ad…" at bounding box center [194, 354] width 12 height 12
checkbox input "true"
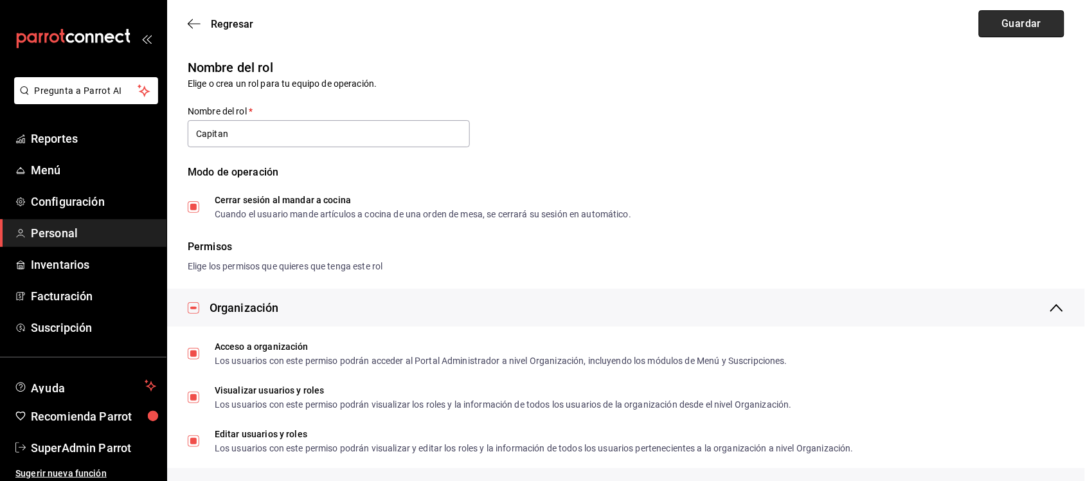
click at [1028, 21] on button "Guardar" at bounding box center [1021, 23] width 85 height 27
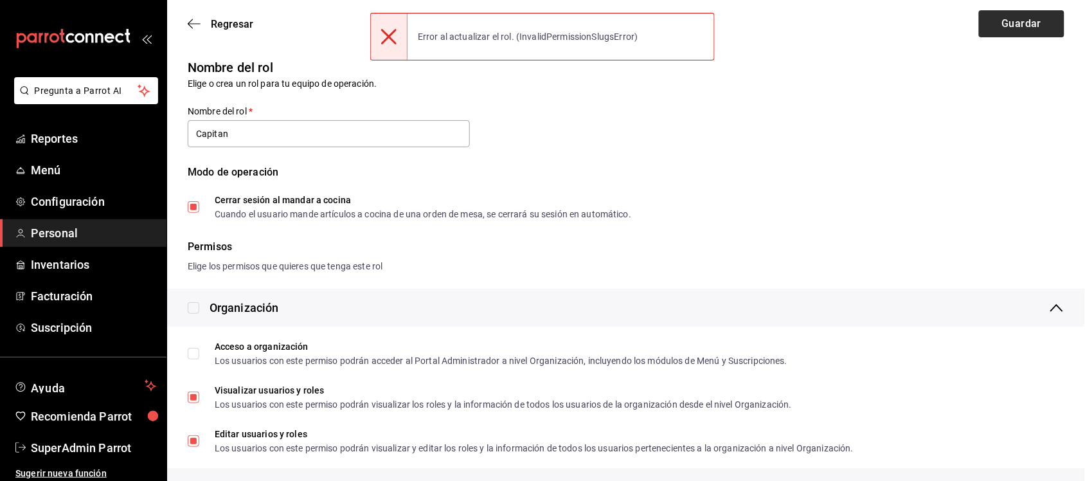
checkbox input "false"
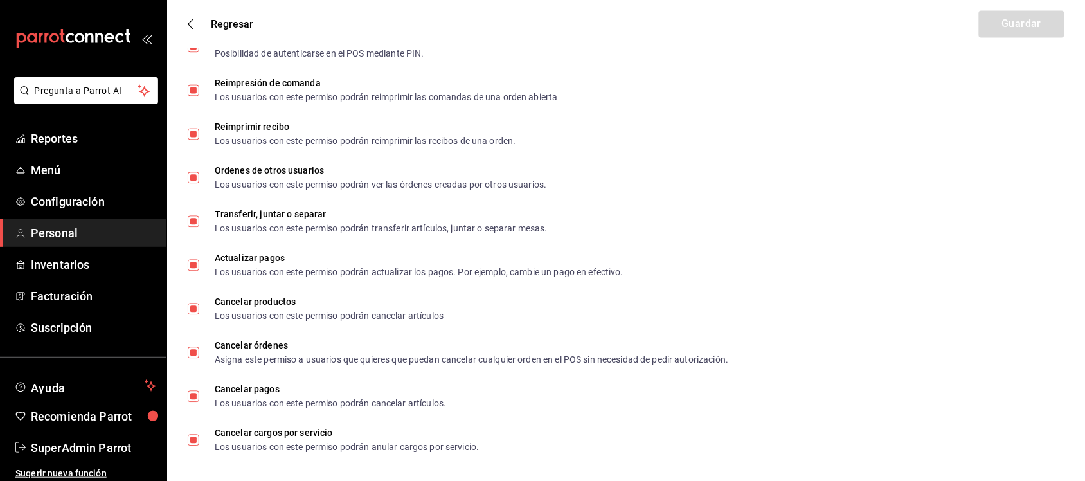
scroll to position [2213, 0]
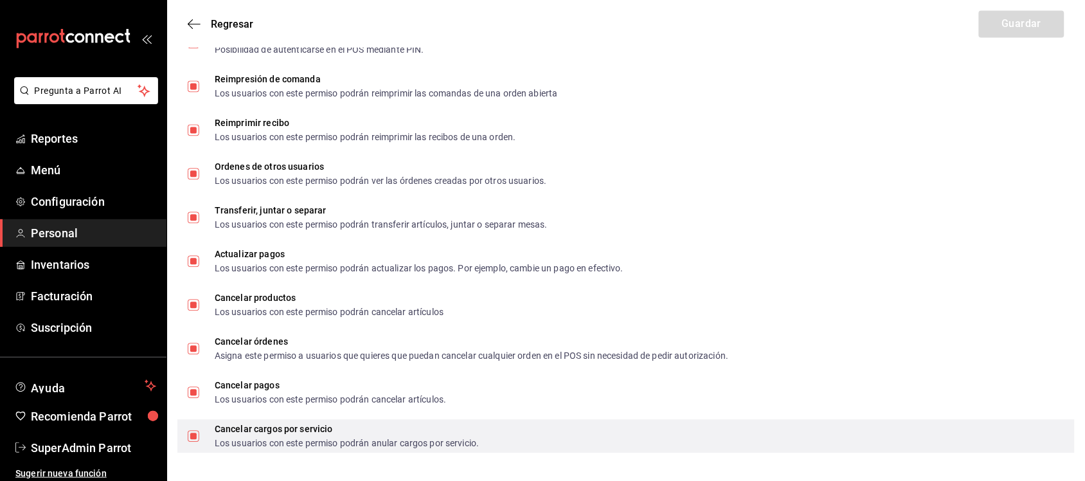
click at [197, 437] on input "Cancelar cargos por servicio Los usuarios con este permiso podrán anular cargos…" at bounding box center [194, 436] width 12 height 12
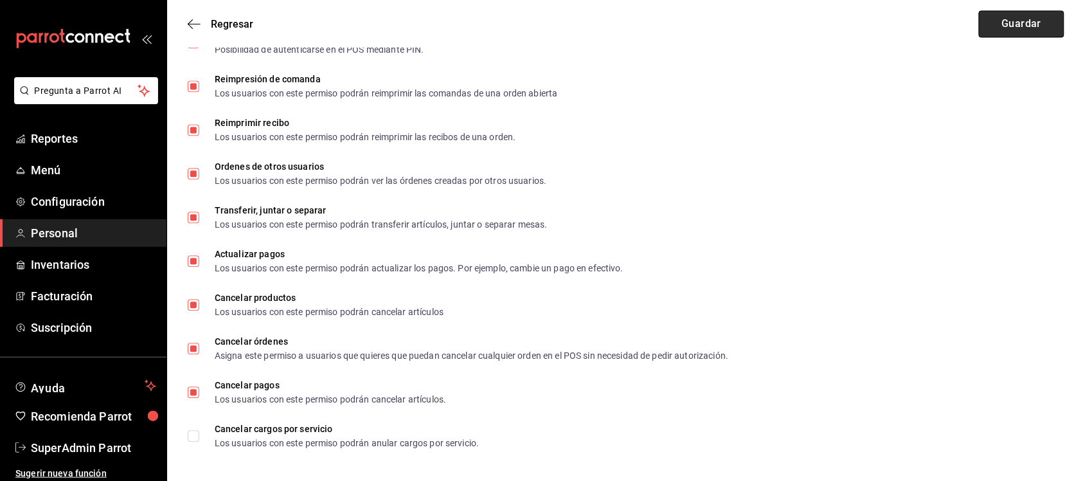
click at [1003, 21] on button "Guardar" at bounding box center [1021, 23] width 85 height 27
checkbox input "true"
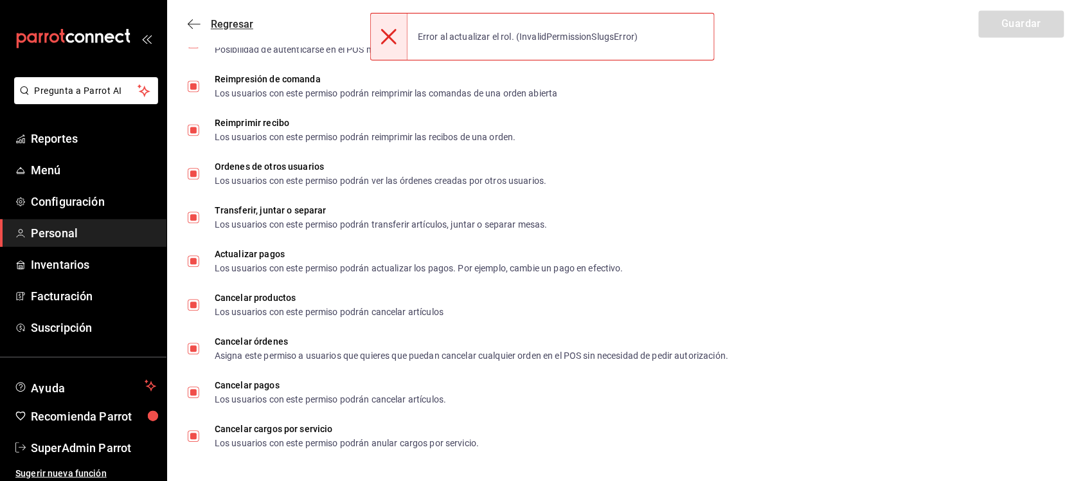
click at [190, 20] on icon "button" at bounding box center [194, 24] width 13 height 12
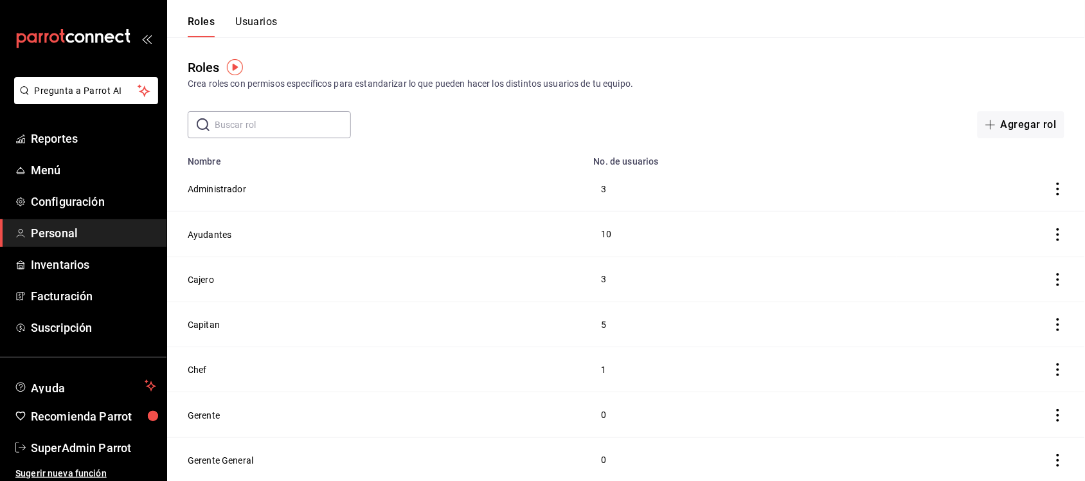
click at [67, 235] on span "Personal" at bounding box center [93, 232] width 125 height 17
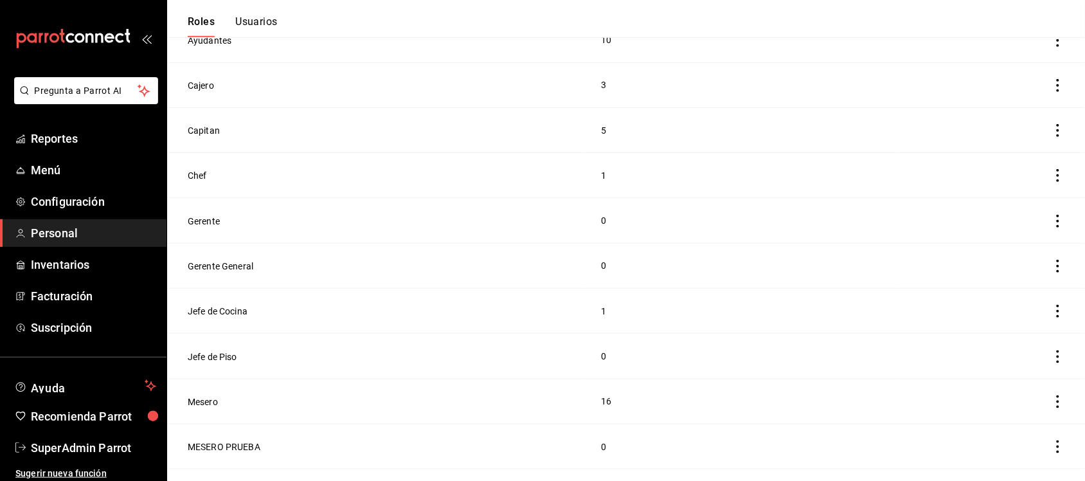
scroll to position [114, 0]
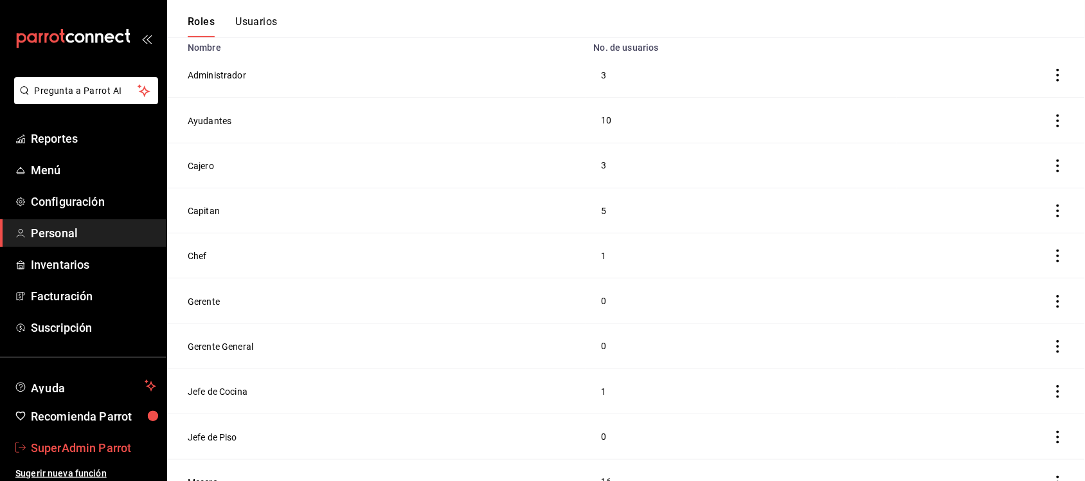
click at [46, 442] on span "SuperAdmin Parrot" at bounding box center [93, 447] width 125 height 17
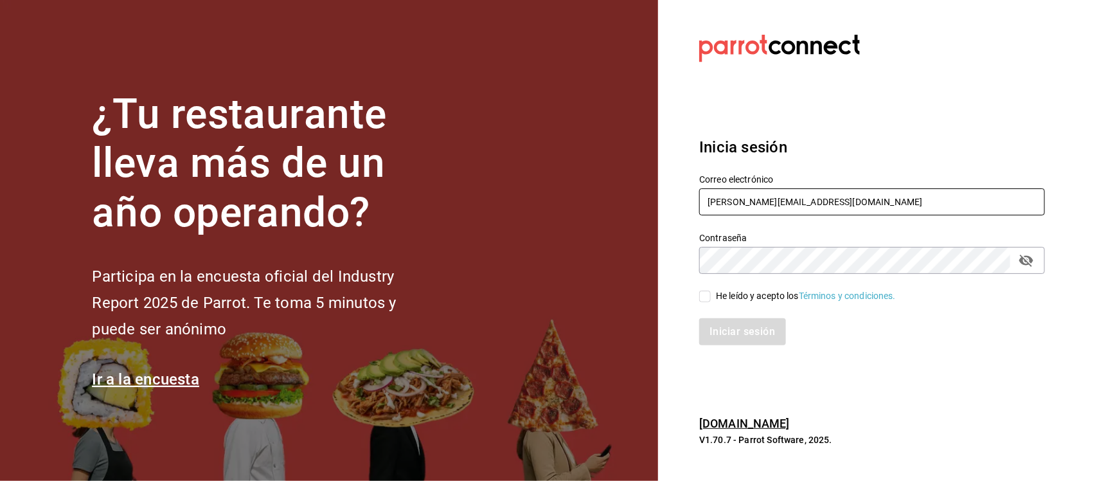
drag, startPoint x: 759, startPoint y: 191, endPoint x: 602, endPoint y: 188, distance: 157.5
click at [602, 188] on div "¿Tu restaurante lleva más de un año operando? Participa en la encuesta oficial …" at bounding box center [548, 240] width 1097 height 481
paste input "[EMAIL_ADDRESS][DOMAIN_NAME] Parr0tConnec7"
click at [895, 202] on input "[EMAIL_ADDRESS][DOMAIN_NAME] Parr0tConnec7" at bounding box center [872, 201] width 346 height 27
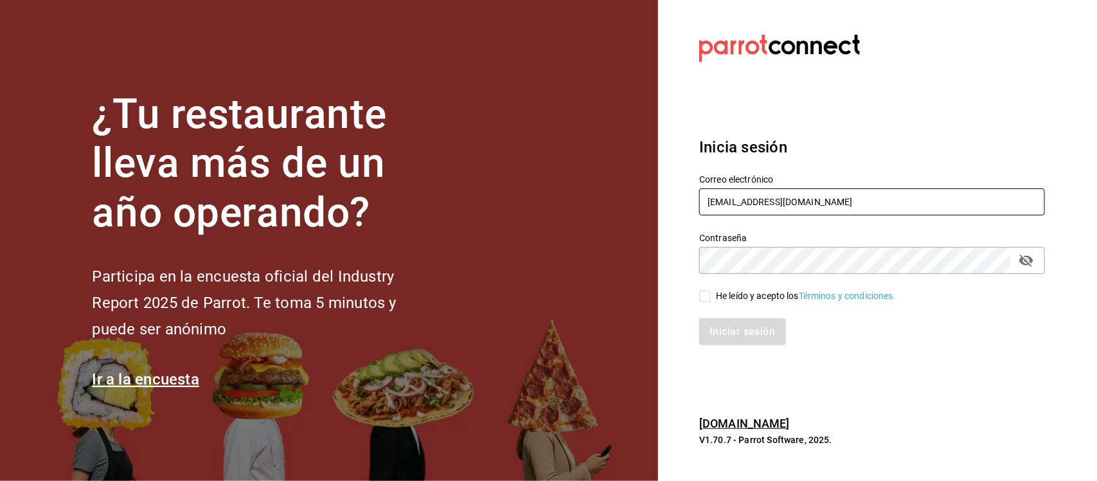
type input "[EMAIL_ADDRESS][DOMAIN_NAME]"
click at [667, 261] on section "Datos incorrectos. Verifica que tu Correo o Contraseña estén bien escritos. Ini…" at bounding box center [867, 240] width 418 height 481
click at [705, 292] on input "He leído y acepto los Términos y condiciones." at bounding box center [705, 296] width 12 height 12
checkbox input "true"
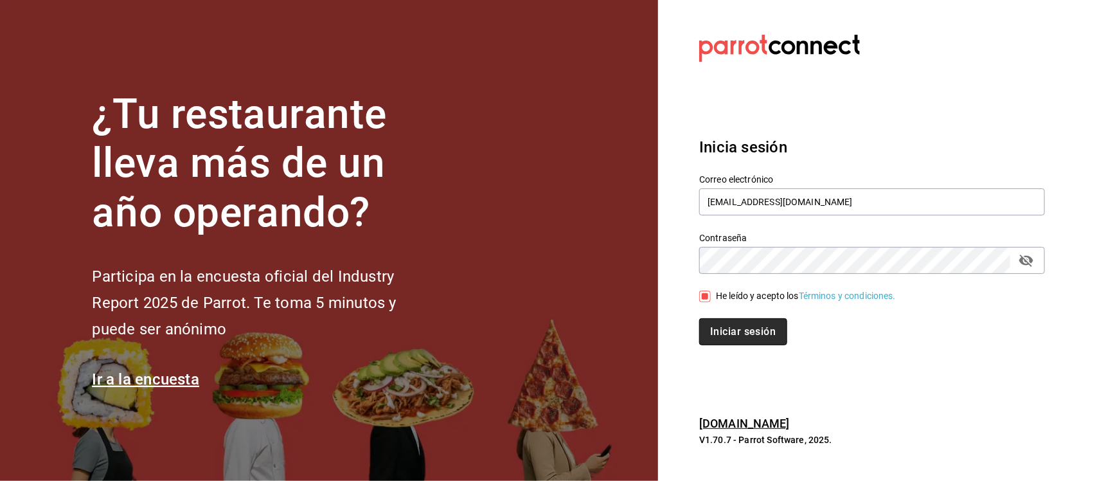
click at [718, 334] on button "Iniciar sesión" at bounding box center [742, 331] width 87 height 27
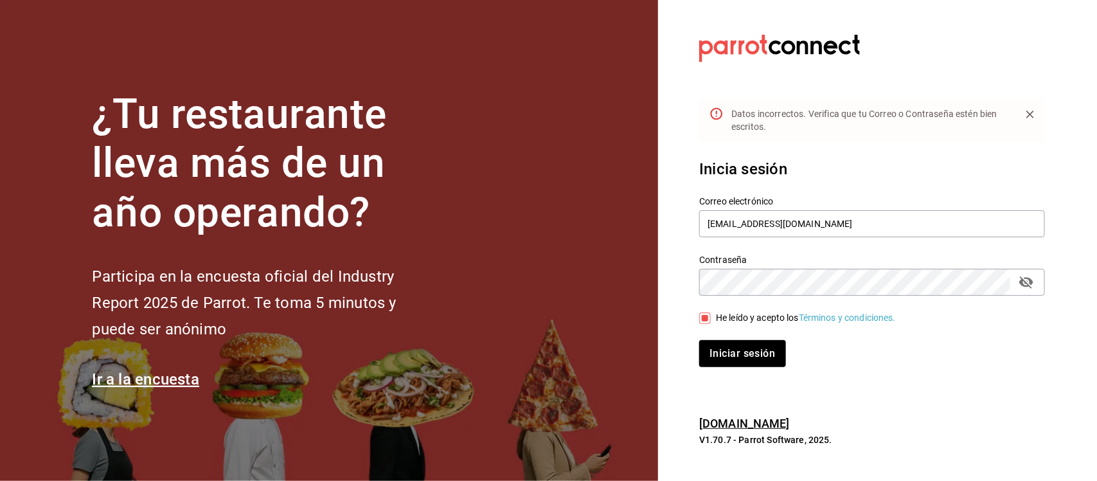
click at [1037, 284] on button "passwordField" at bounding box center [1026, 282] width 22 height 22
click at [850, 229] on input "[EMAIL_ADDRESS][DOMAIN_NAME]" at bounding box center [872, 223] width 346 height 27
click at [749, 348] on button "Iniciar sesión" at bounding box center [742, 353] width 87 height 27
click at [749, 362] on button "Iniciar sesión" at bounding box center [742, 353] width 87 height 27
drag, startPoint x: 842, startPoint y: 223, endPoint x: 586, endPoint y: 223, distance: 255.8
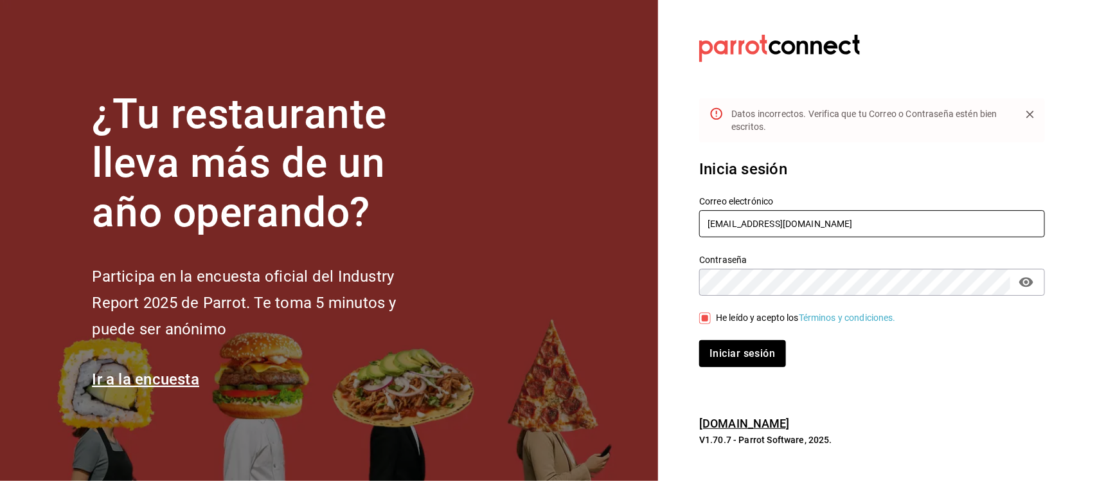
click at [586, 223] on div "¿Tu restaurante lleva más de un año operando? Participa en la encuesta oficial …" at bounding box center [548, 240] width 1097 height 481
click at [770, 352] on button "Iniciar sesión" at bounding box center [742, 353] width 87 height 27
drag, startPoint x: 853, startPoint y: 220, endPoint x: 630, endPoint y: 219, distance: 223.0
click at [630, 219] on div "¿Tu restaurante lleva más de un año operando? Participa en la encuesta oficial …" at bounding box center [548, 240] width 1097 height 481
paste input "Parr0tConnec7"
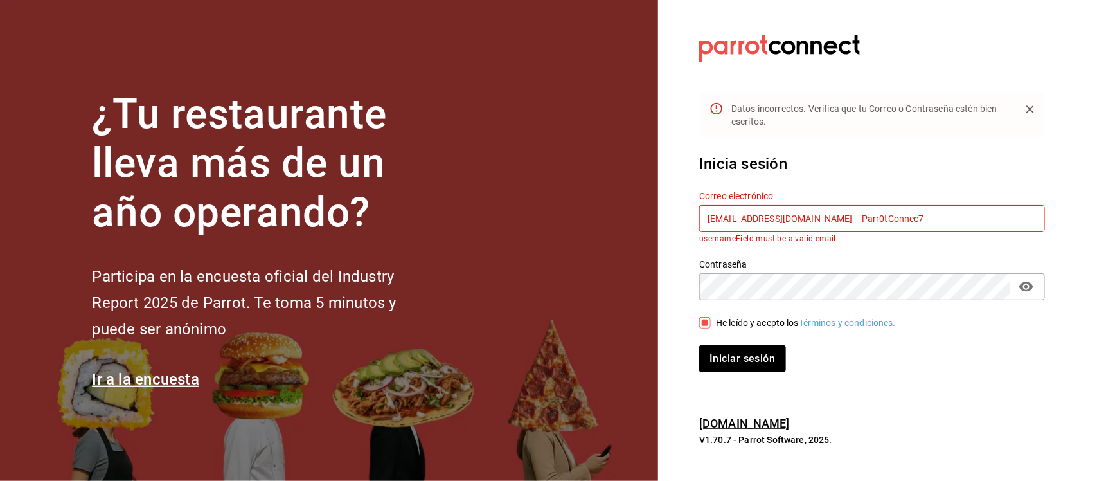
click at [874, 222] on input "[EMAIL_ADDRESS][DOMAIN_NAME] Parr0tConnec7" at bounding box center [872, 218] width 346 height 27
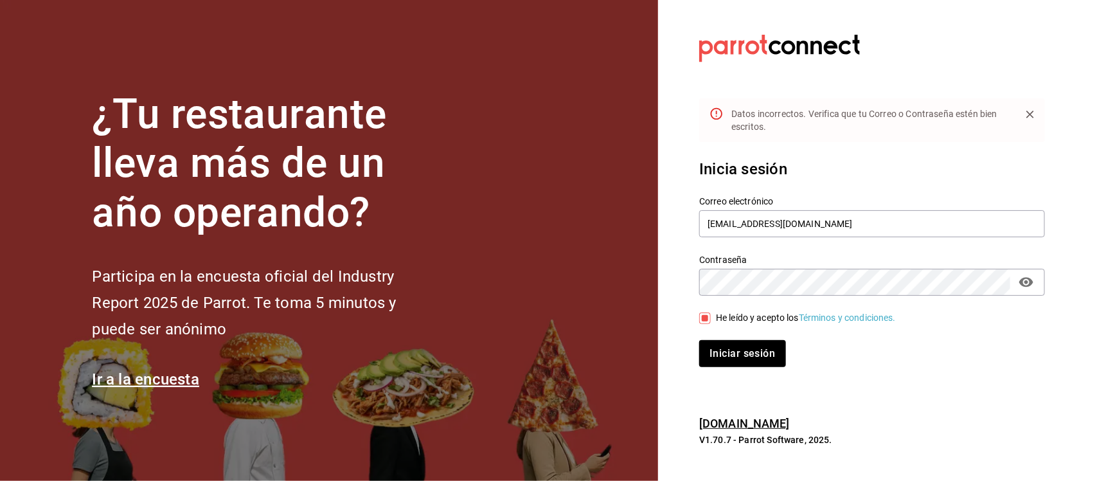
drag, startPoint x: 787, startPoint y: 298, endPoint x: 779, endPoint y: 296, distance: 8.6
click at [783, 298] on div "He leído y acepto los Términos y condiciones." at bounding box center [864, 311] width 361 height 30
click at [528, 278] on div "¿Tu restaurante lleva más de un año operando? Participa en la encuesta oficial …" at bounding box center [548, 240] width 1097 height 481
click at [753, 352] on button "Iniciar sesión" at bounding box center [742, 353] width 87 height 27
click at [711, 224] on input "[EMAIL_ADDRESS][DOMAIN_NAME]" at bounding box center [872, 223] width 346 height 27
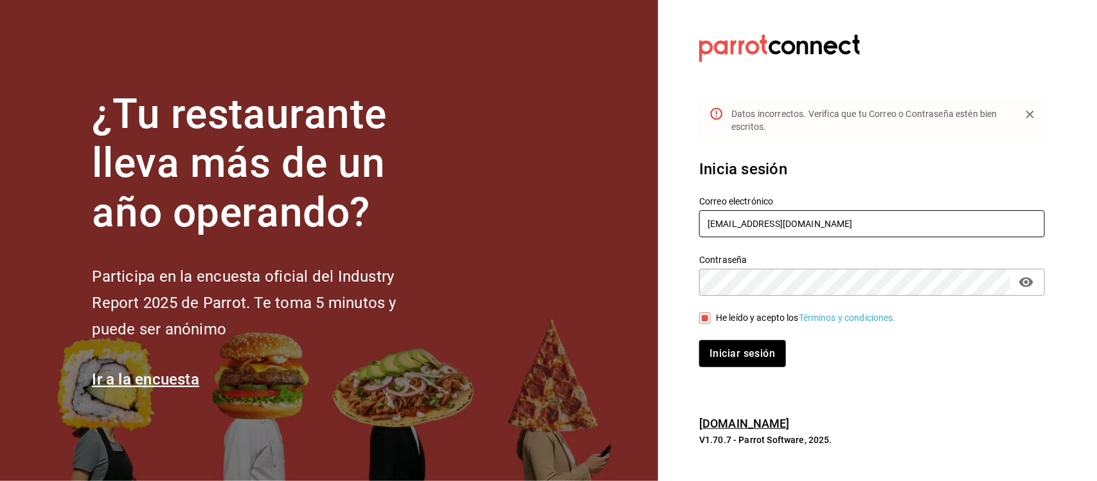
click at [853, 220] on input "[EMAIL_ADDRESS][DOMAIN_NAME]" at bounding box center [872, 223] width 346 height 27
click at [747, 358] on button "Iniciar sesión" at bounding box center [742, 353] width 87 height 27
drag, startPoint x: 864, startPoint y: 232, endPoint x: 651, endPoint y: 226, distance: 213.5
click at [651, 226] on div "¿Tu restaurante lleva más de un año operando? Participa en la encuesta oficial …" at bounding box center [548, 240] width 1097 height 481
paste input "[EMAIL_ADDRESS][DOMAIN_NAME] Parr0tConnec7"
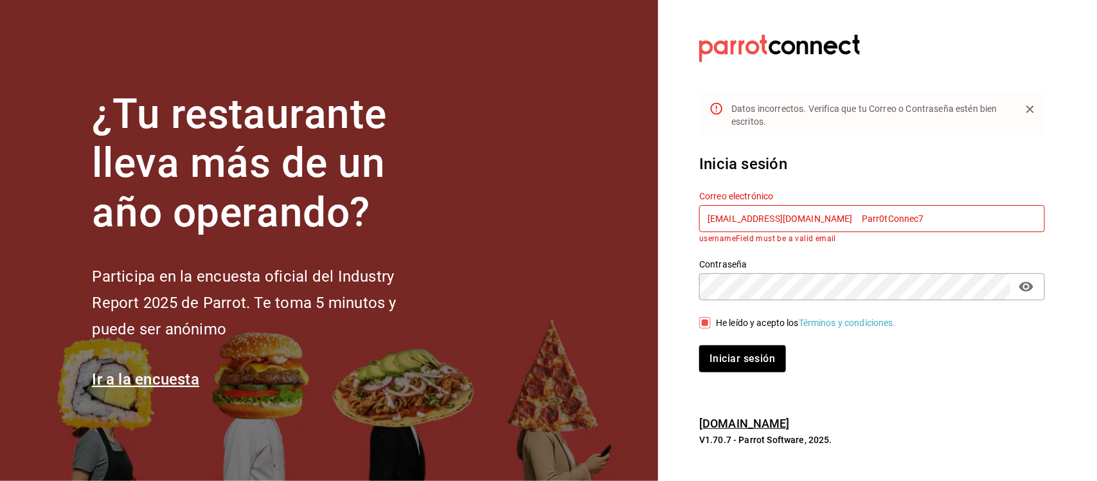
click at [882, 213] on input "[EMAIL_ADDRESS][DOMAIN_NAME] Parr0tConnec7" at bounding box center [872, 218] width 346 height 27
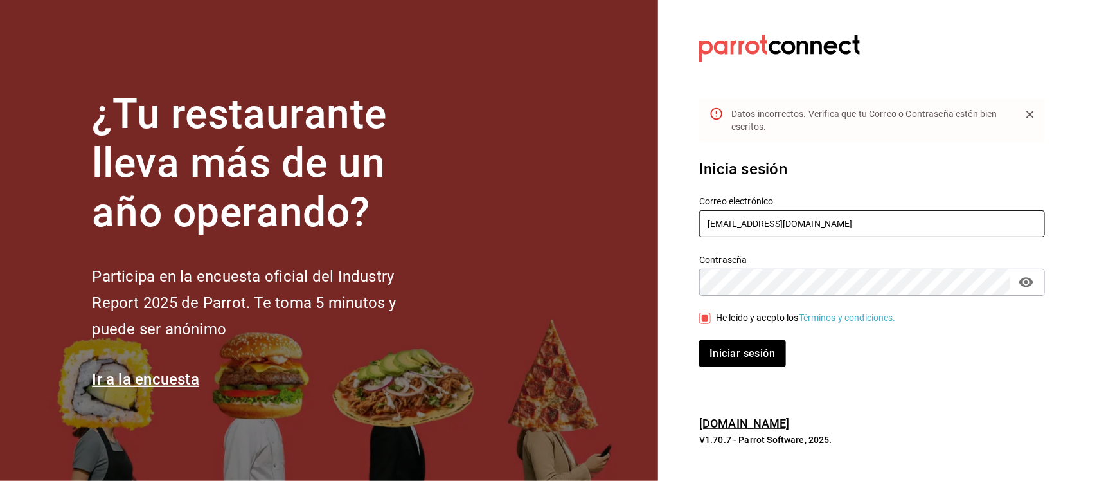
type input "[EMAIL_ADDRESS][DOMAIN_NAME]"
click at [621, 283] on div "¿Tu restaurante lleva más de un año operando? Participa en la encuesta oficial …" at bounding box center [548, 240] width 1097 height 481
click at [733, 353] on button "Iniciar sesión" at bounding box center [742, 353] width 87 height 27
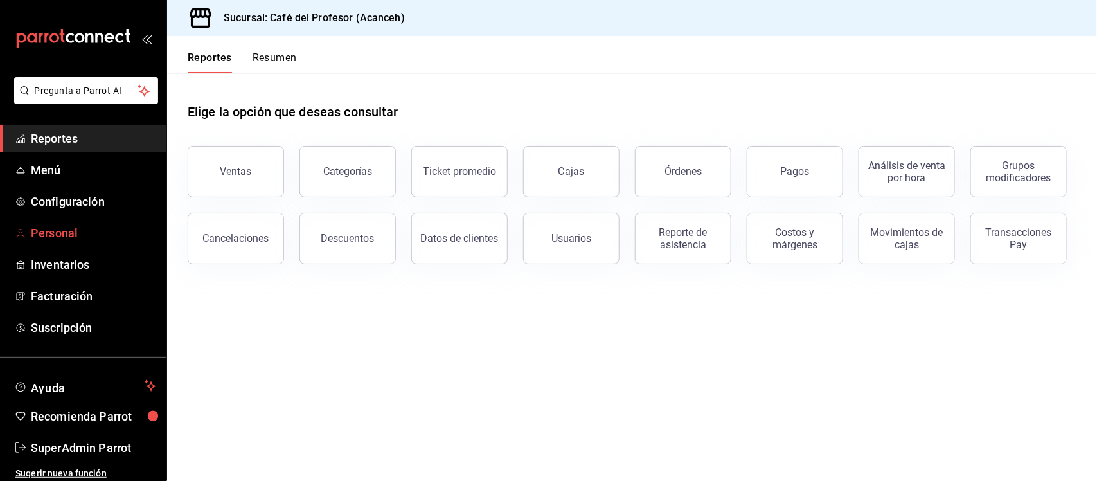
click at [66, 233] on span "Personal" at bounding box center [93, 232] width 125 height 17
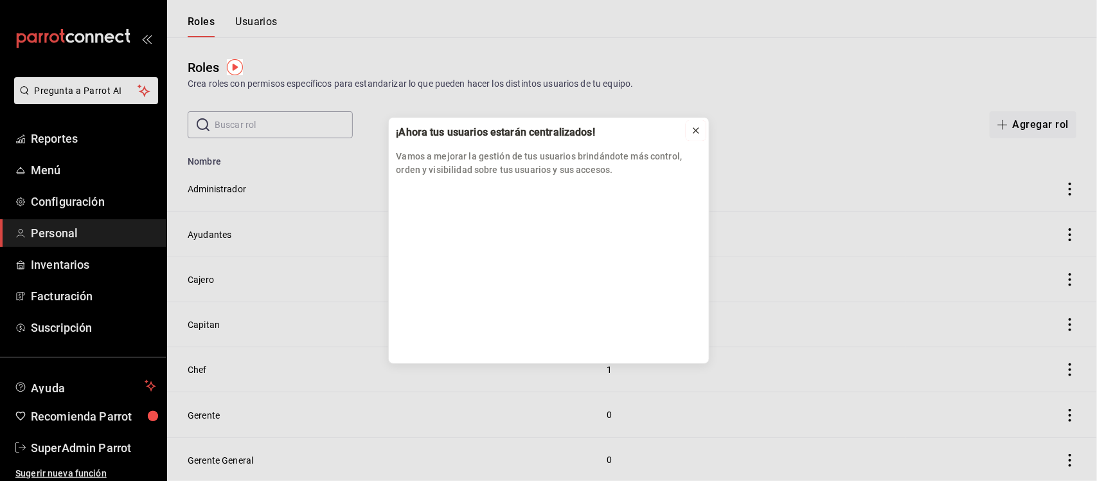
click at [696, 129] on icon at bounding box center [695, 130] width 5 height 5
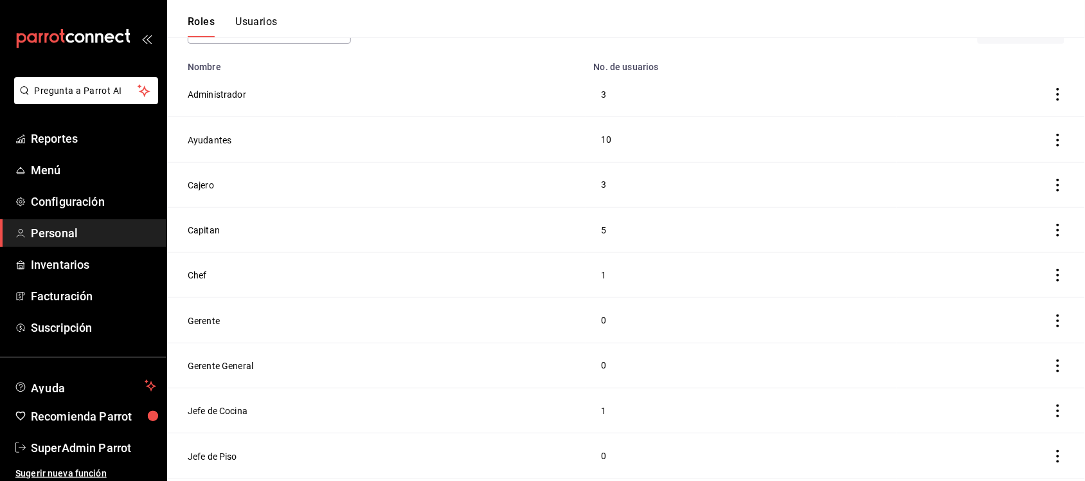
scroll to position [80, 0]
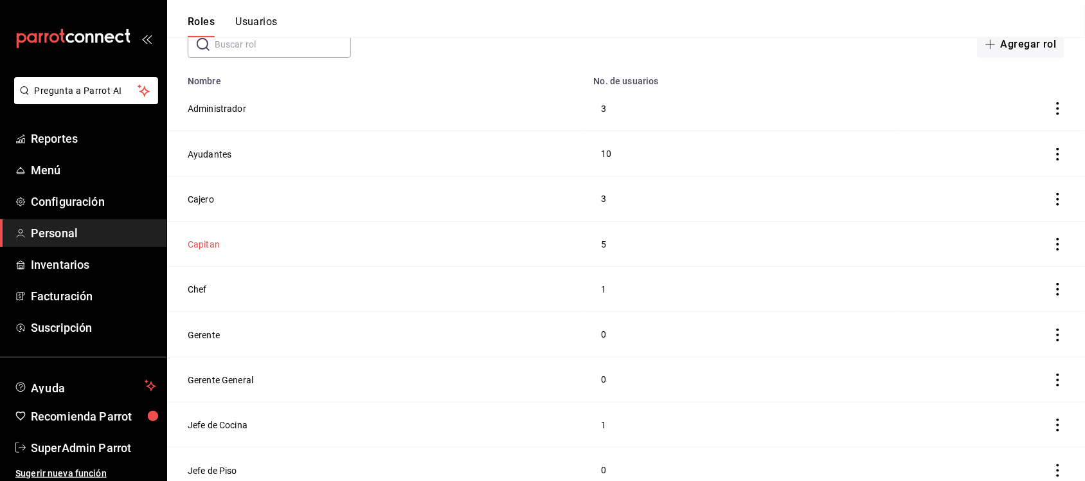
click at [219, 246] on button "Capitan" at bounding box center [204, 244] width 32 height 13
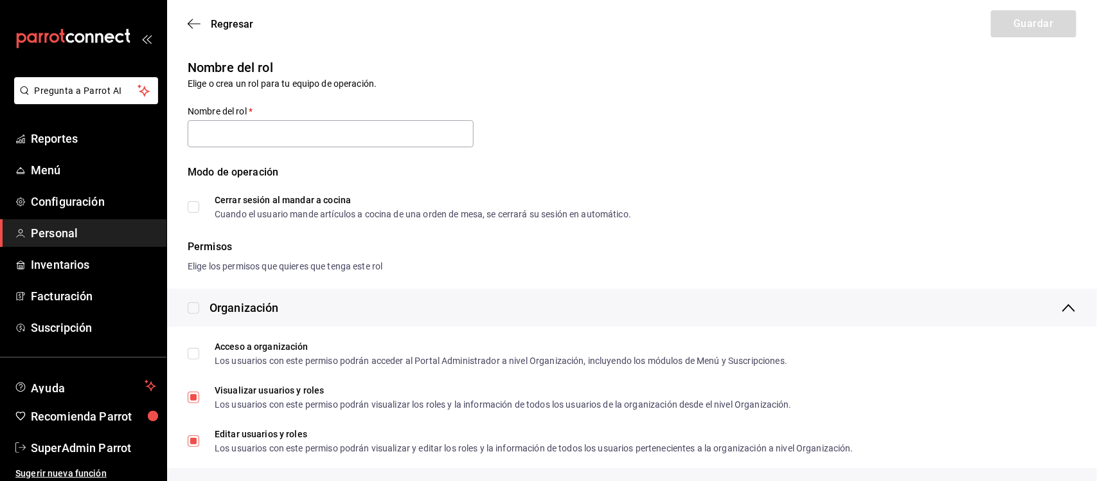
type input "Capitan"
checkbox input "true"
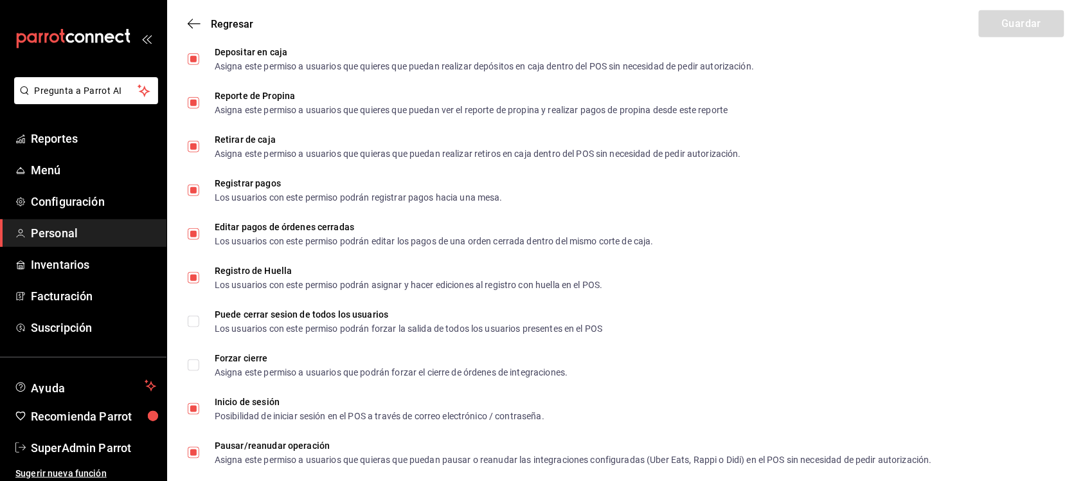
scroll to position [2213, 0]
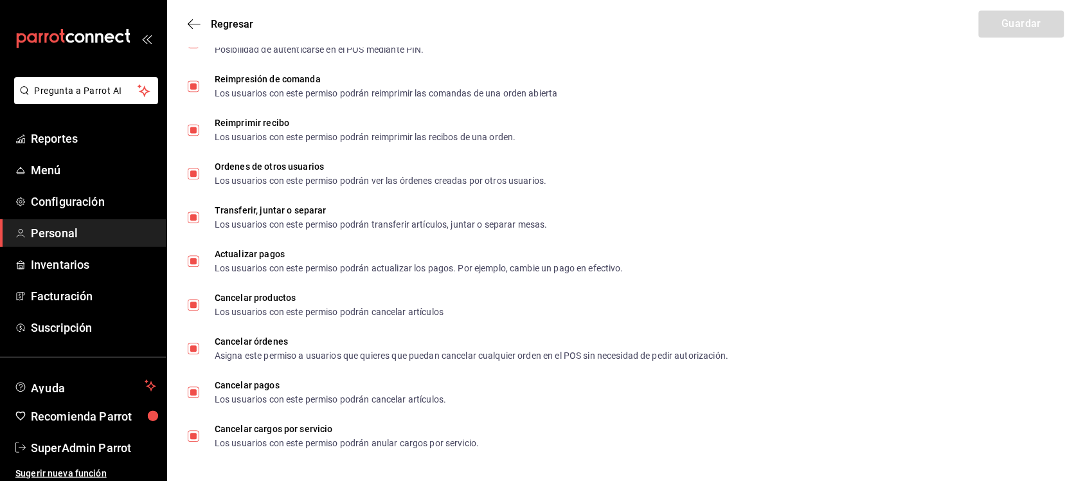
drag, startPoint x: 192, startPoint y: 303, endPoint x: 197, endPoint y: 321, distance: 19.5
click at [192, 303] on input "Cancelar productos Los usuarios con este permiso podrán cancelar artículos" at bounding box center [194, 305] width 12 height 12
checkbox input "false"
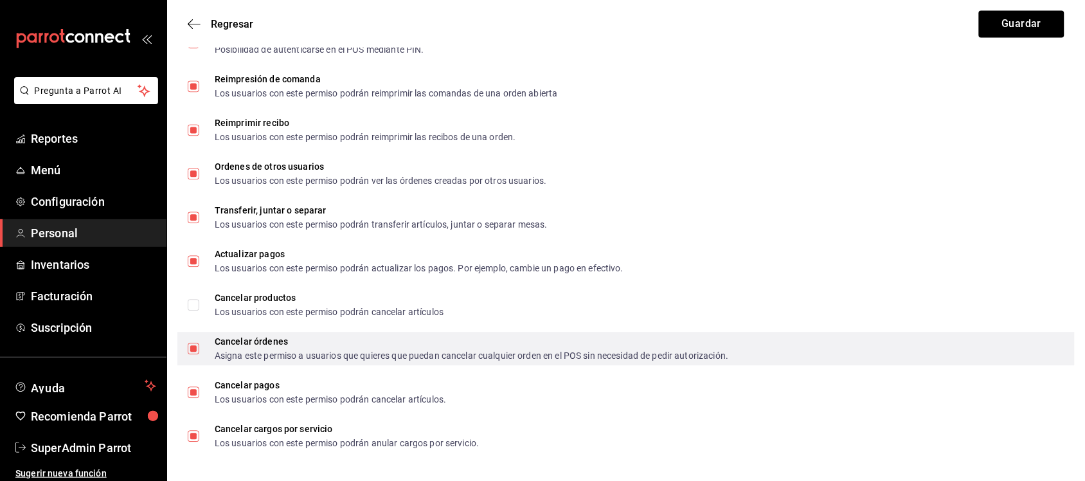
click at [201, 350] on span "Cancelar órdenes Asigna este permiso a usuarios que quieres que puedan cancelar…" at bounding box center [463, 348] width 529 height 23
click at [199, 350] on input "Cancelar órdenes Asigna este permiso a usuarios que quieres que puedan cancelar…" at bounding box center [194, 349] width 12 height 12
checkbox input "false"
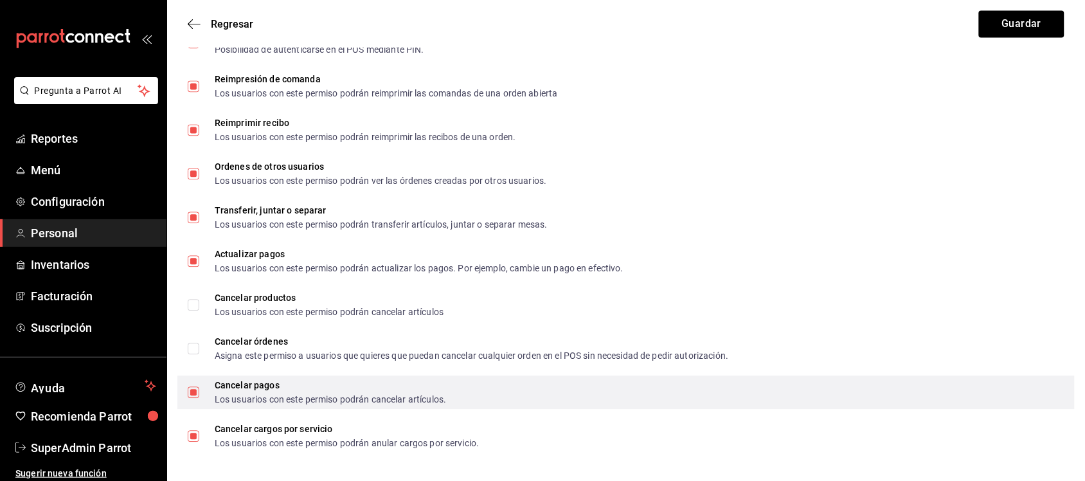
click at [193, 386] on input "Cancelar pagos Los usuarios con este permiso podrán cancelar artículos." at bounding box center [194, 392] width 12 height 12
checkbox input "false"
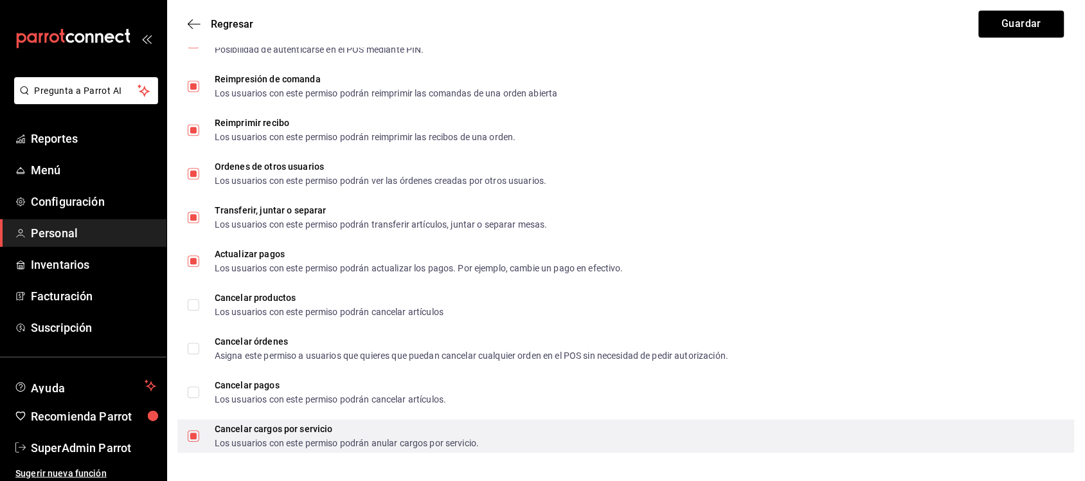
click at [190, 433] on input "Cancelar cargos por servicio Los usuarios con este permiso podrán anular cargos…" at bounding box center [194, 436] width 12 height 12
checkbox input "false"
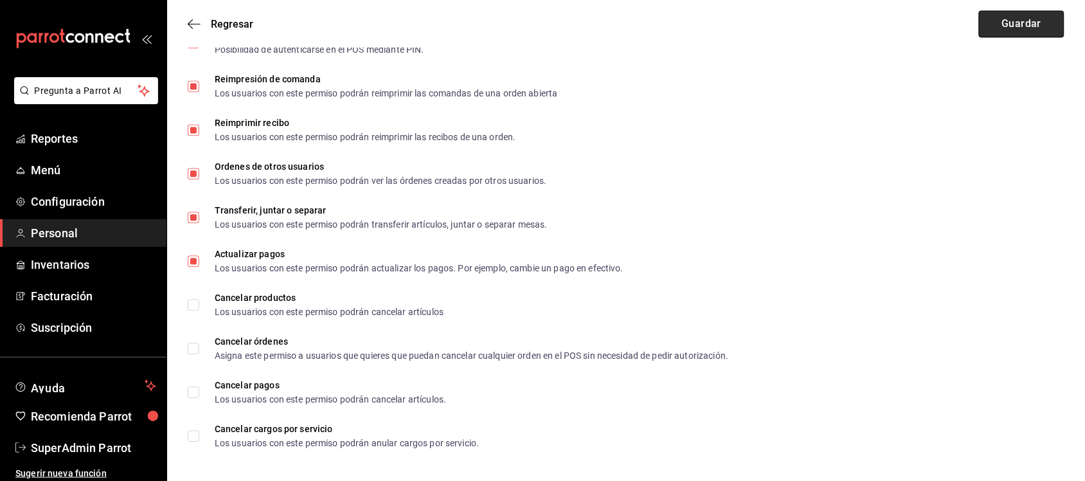
click at [1006, 17] on button "Guardar" at bounding box center [1021, 23] width 85 height 27
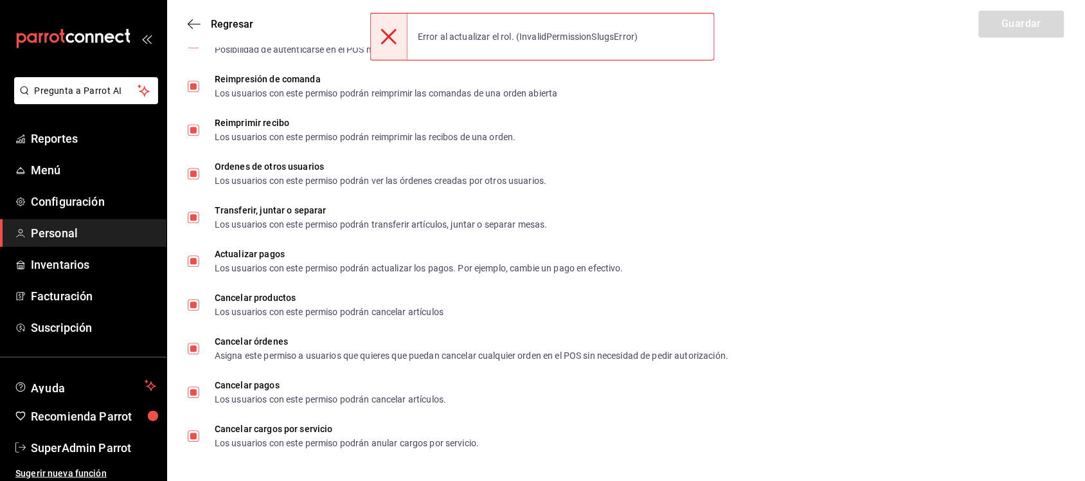
checkbox input "true"
drag, startPoint x: 423, startPoint y: 31, endPoint x: 665, endPoint y: 39, distance: 242.4
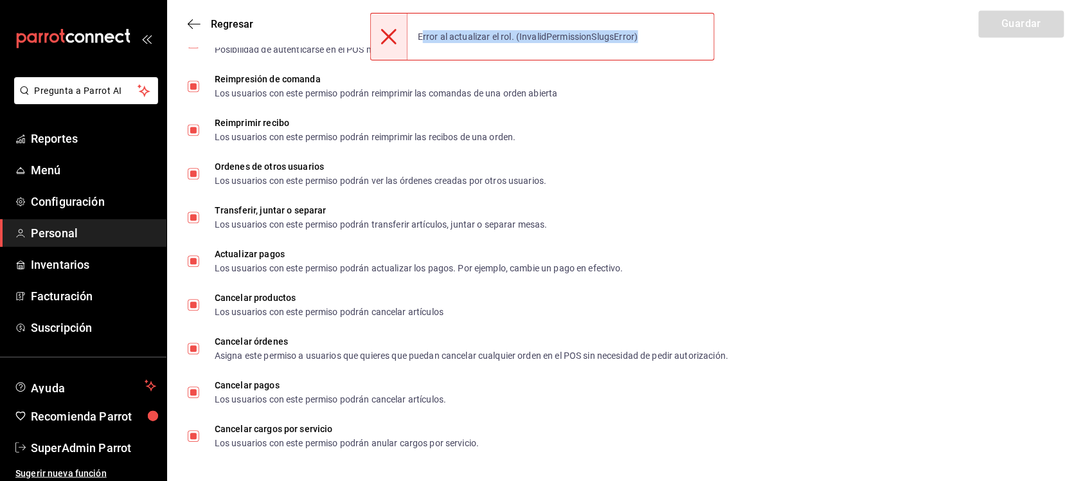
click at [665, 39] on div "Error al actualizar el rol. (InvalidPermissionSlugsError)" at bounding box center [542, 37] width 344 height 48
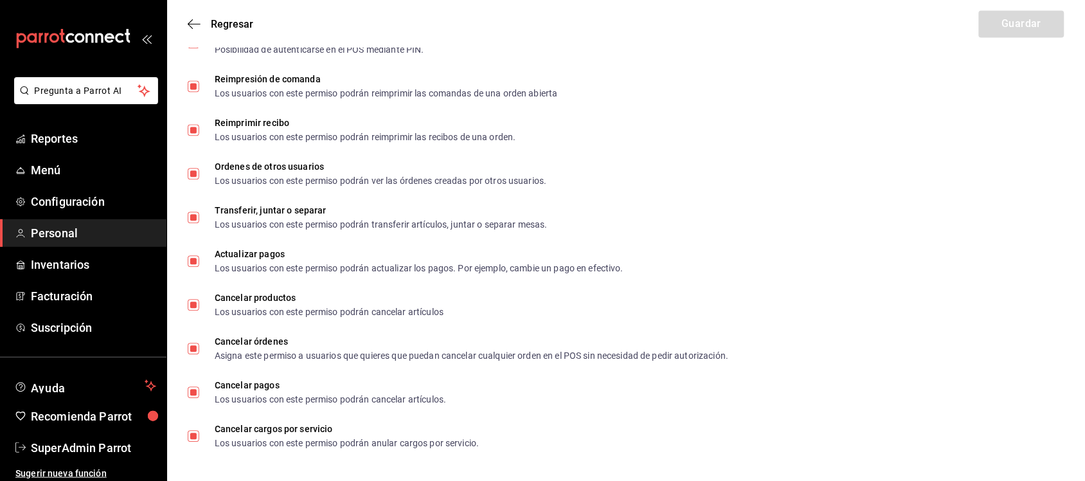
click at [64, 235] on span "Personal" at bounding box center [93, 232] width 125 height 17
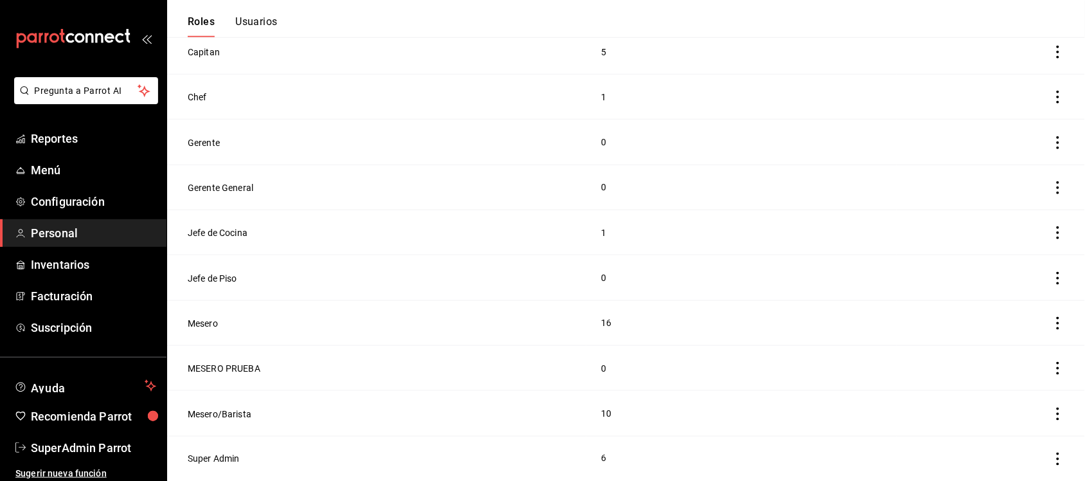
scroll to position [274, 0]
click at [246, 19] on button "Usuarios" at bounding box center [256, 26] width 42 height 22
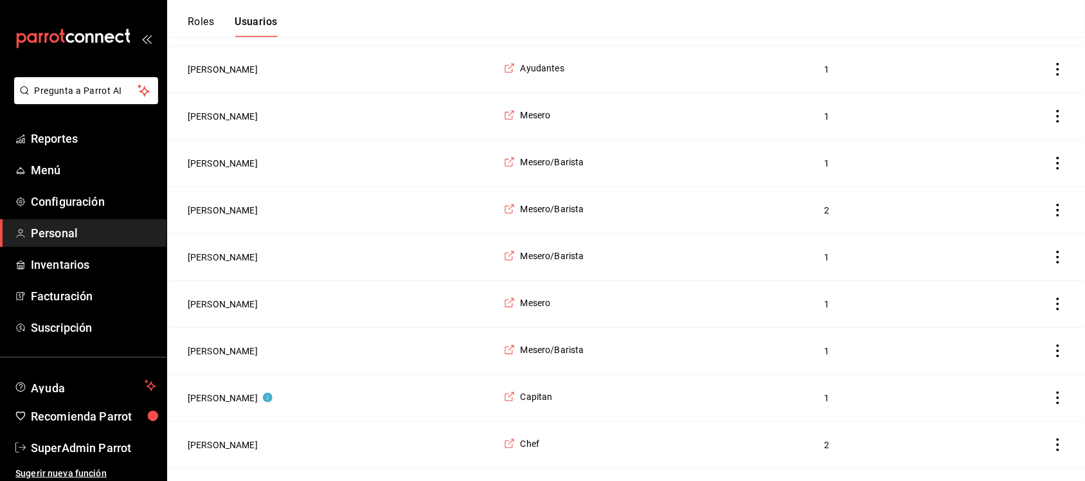
scroll to position [2057, 0]
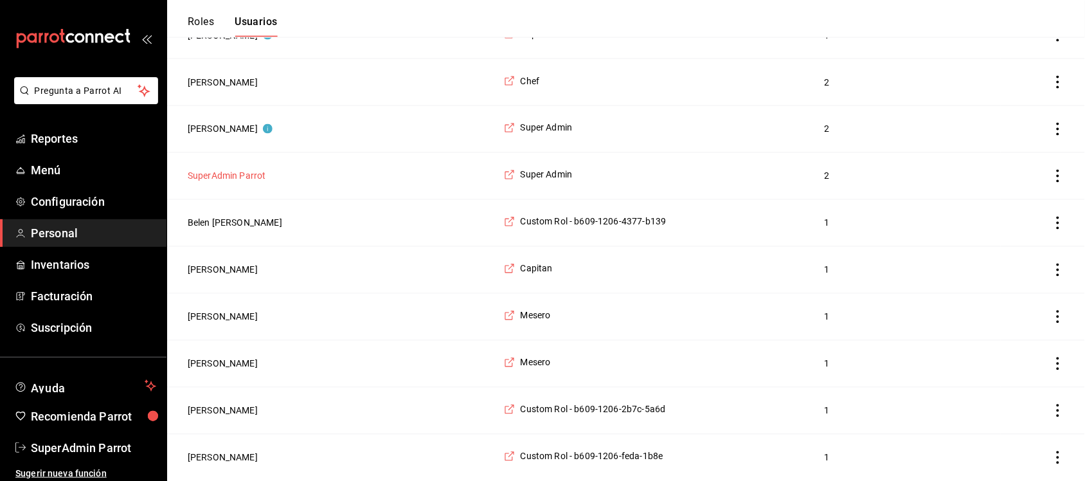
click at [238, 178] on button "SuperAdmin Parrot" at bounding box center [227, 176] width 78 height 13
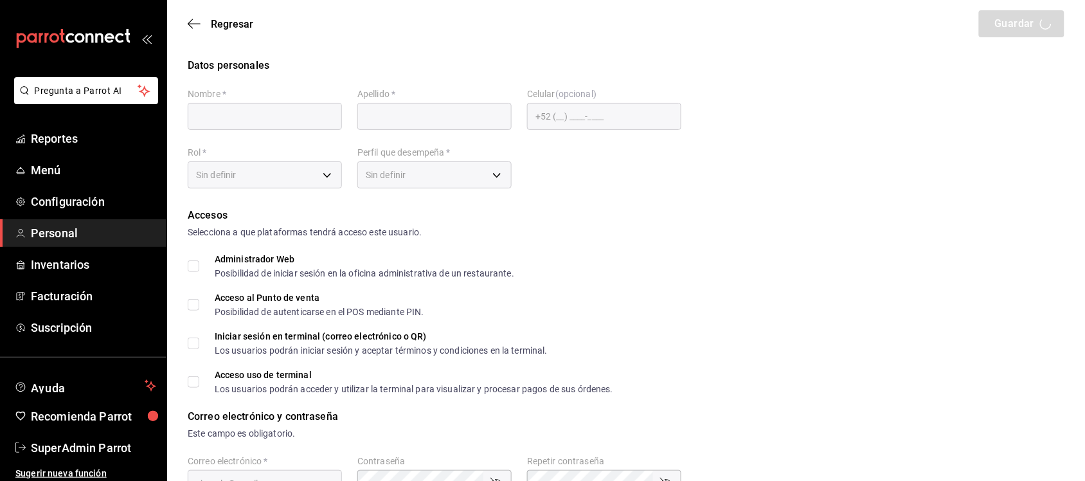
type input "SuperAdmin"
type input "Parrot"
checkbox input "true"
type input "[EMAIL_ADDRESS][DOMAIN_NAME]"
type input "431607"
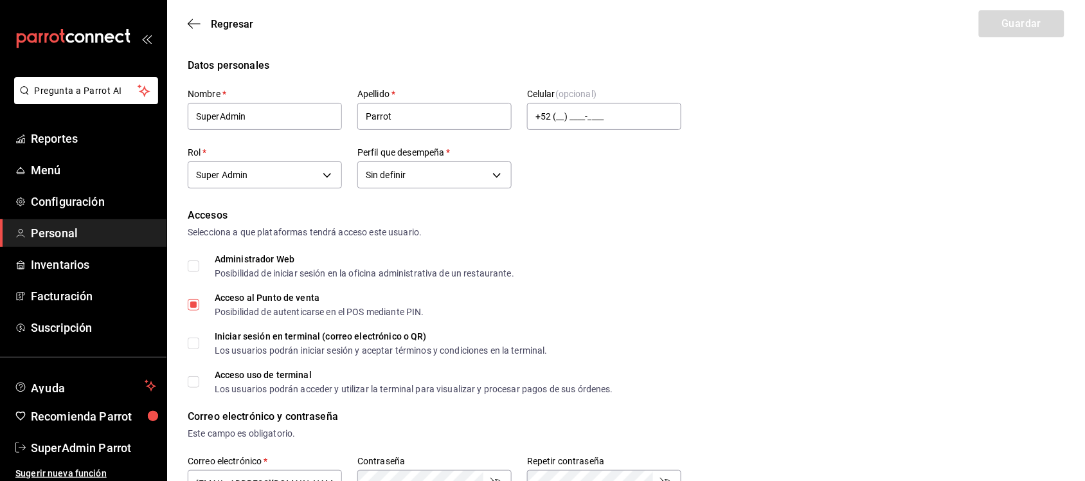
type input "2aa0bebf-de37-4608-80c0-efc88eae4c1e"
type input "UNDEFINED"
checkbox input "true"
click at [197, 24] on icon "button" at bounding box center [194, 23] width 13 height 1
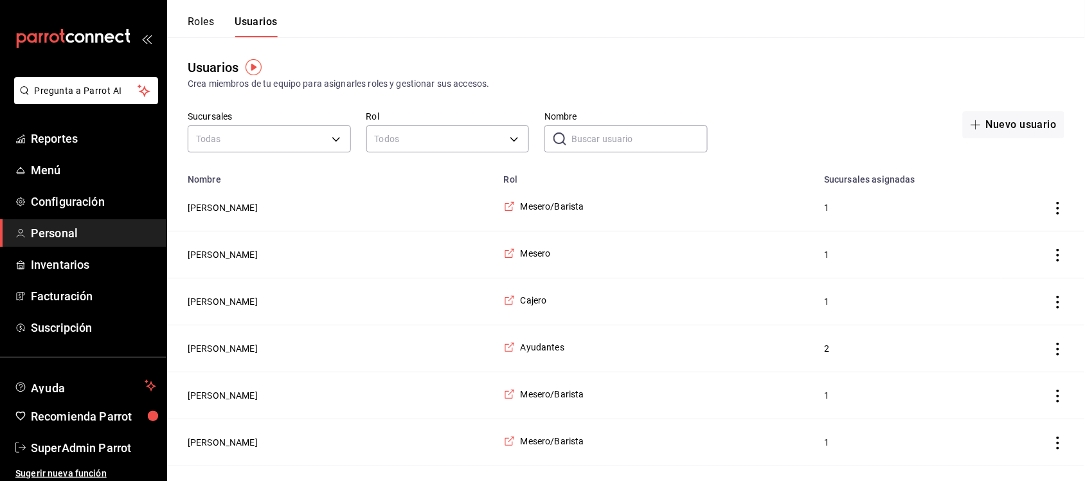
click at [207, 24] on button "Roles" at bounding box center [201, 26] width 26 height 22
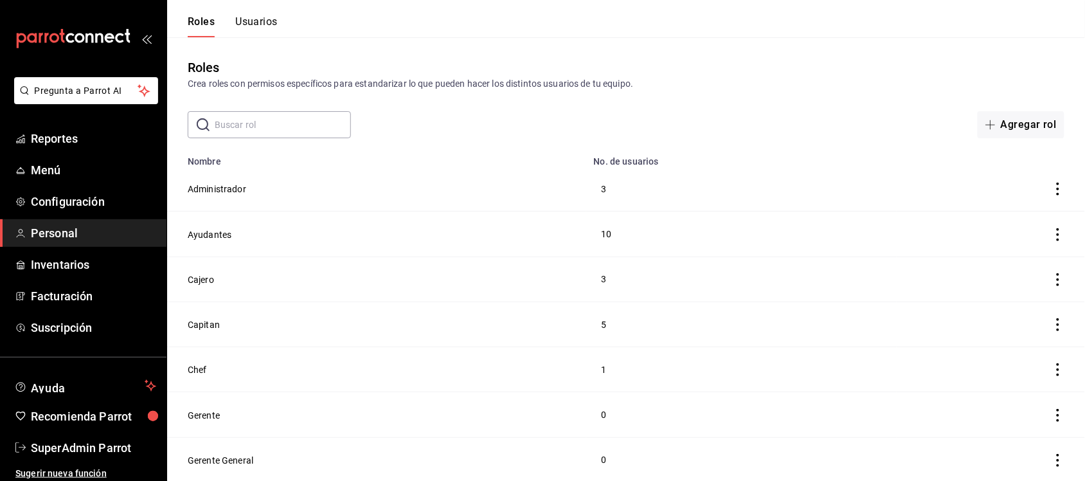
scroll to position [274, 0]
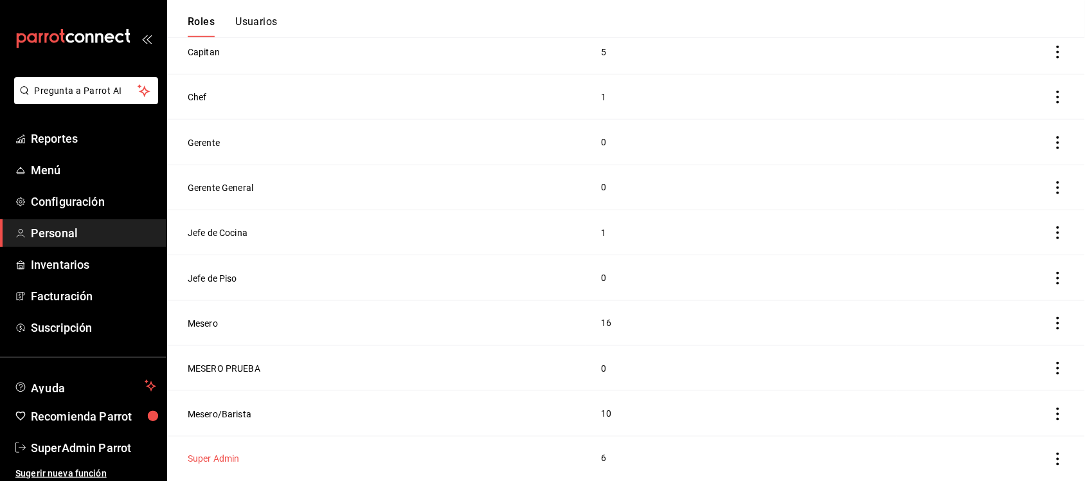
click at [235, 458] on button "Super Admin" at bounding box center [214, 458] width 52 height 13
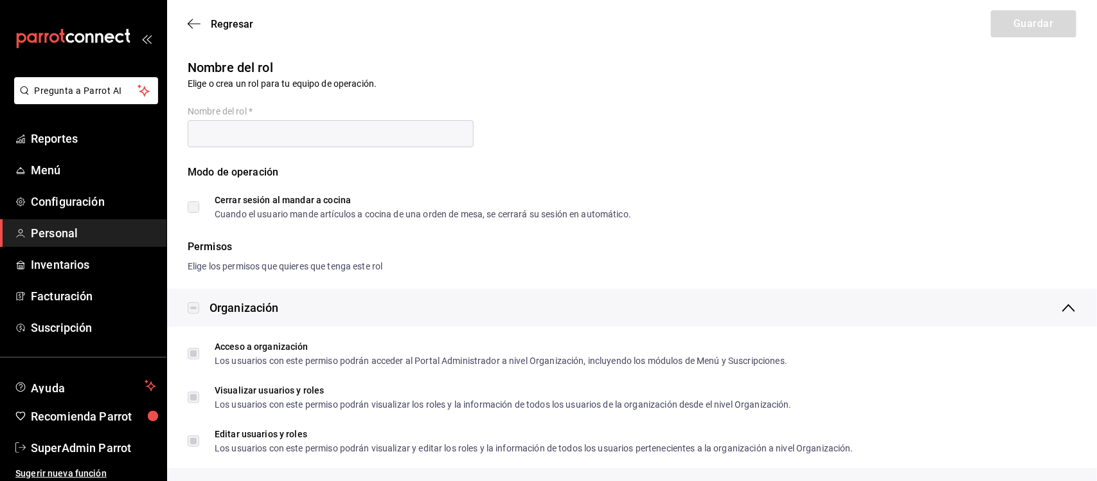
type input "Super Admin"
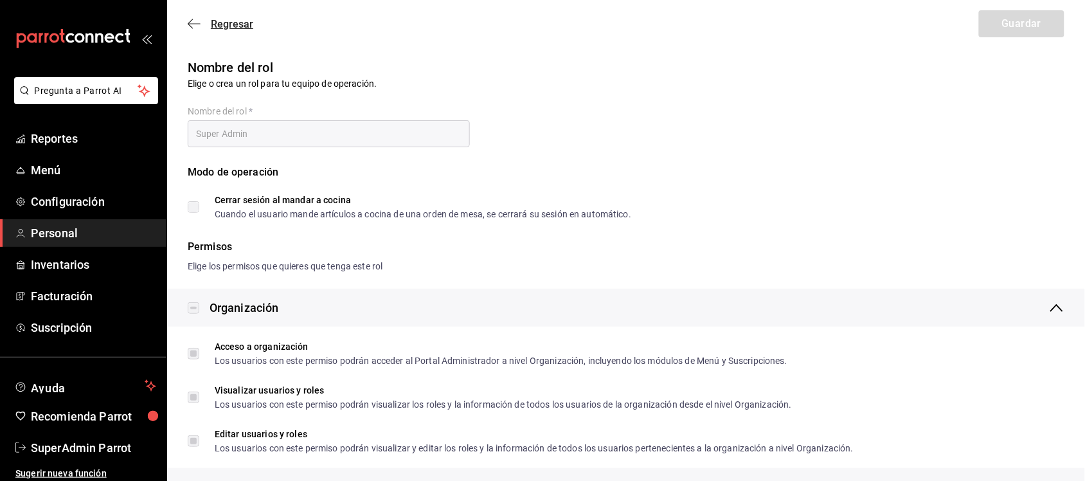
click at [198, 22] on icon "button" at bounding box center [194, 24] width 13 height 12
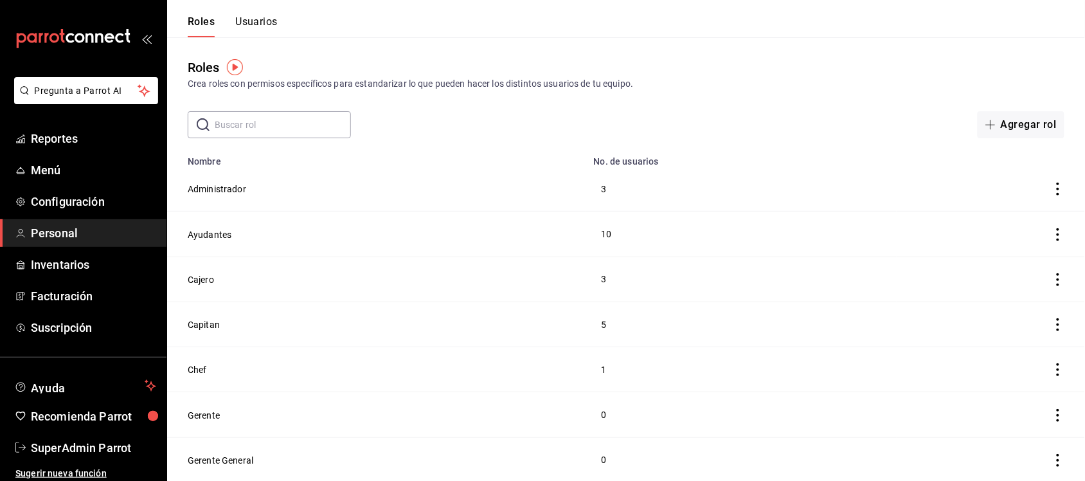
click at [256, 19] on button "Usuarios" at bounding box center [256, 26] width 42 height 22
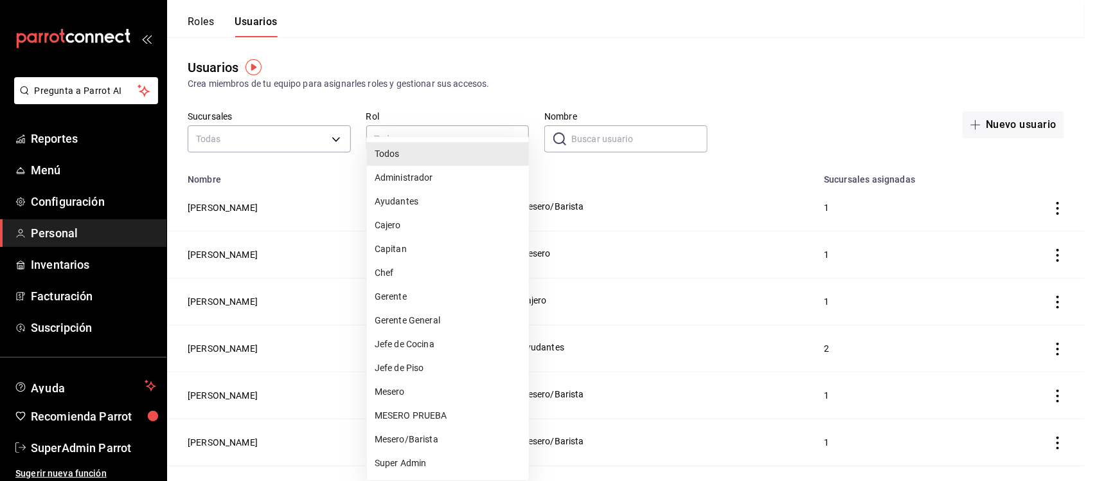
click at [422, 457] on li "Super Admin" at bounding box center [448, 463] width 162 height 24
type input "2aa0bebf-de37-4608-80c0-efc88eae4c1e"
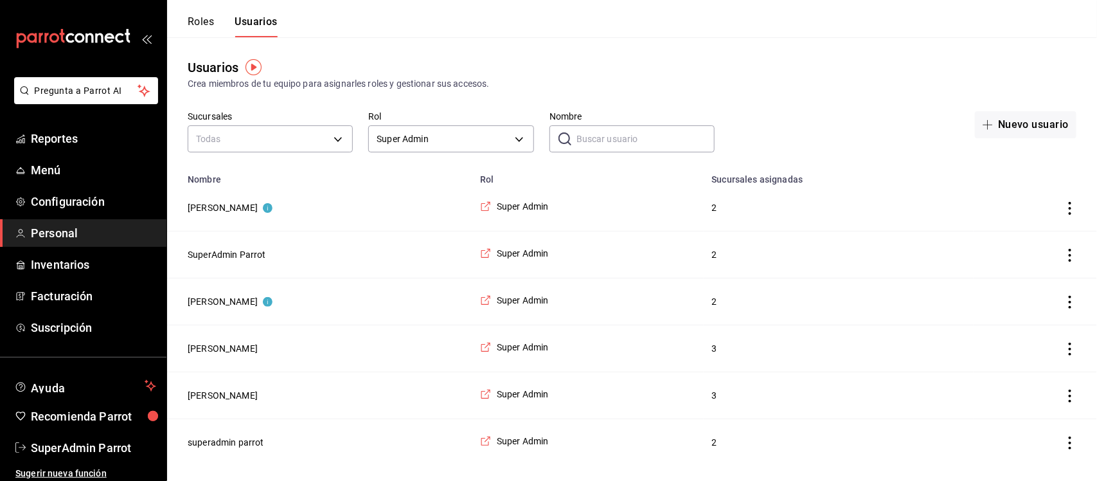
click at [494, 24] on header "Roles Usuarios" at bounding box center [632, 18] width 930 height 37
click at [230, 445] on button "superadmin parrot" at bounding box center [226, 442] width 76 height 13
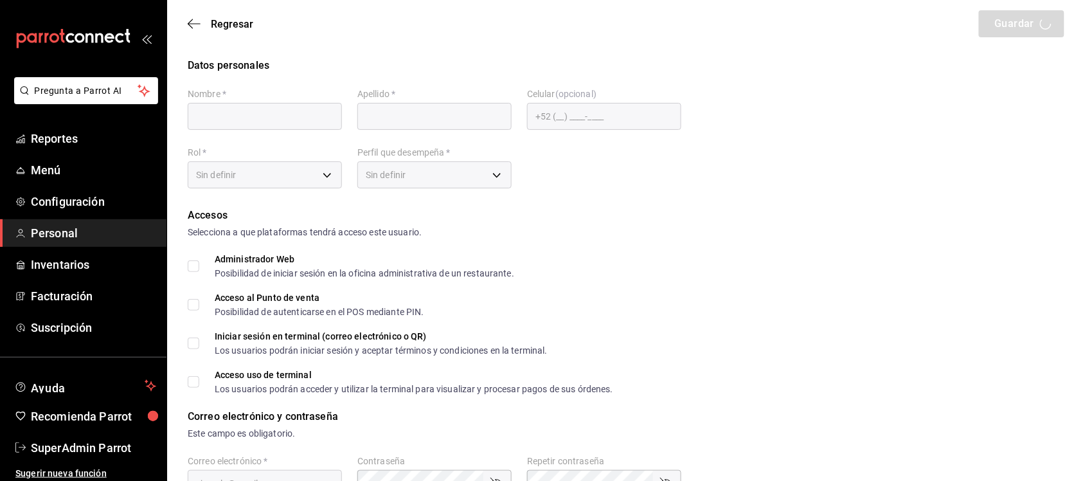
type input "superadmin"
type input "parrot"
checkbox input "true"
type input "cafeprofesor@cancun.com"
type input "945507"
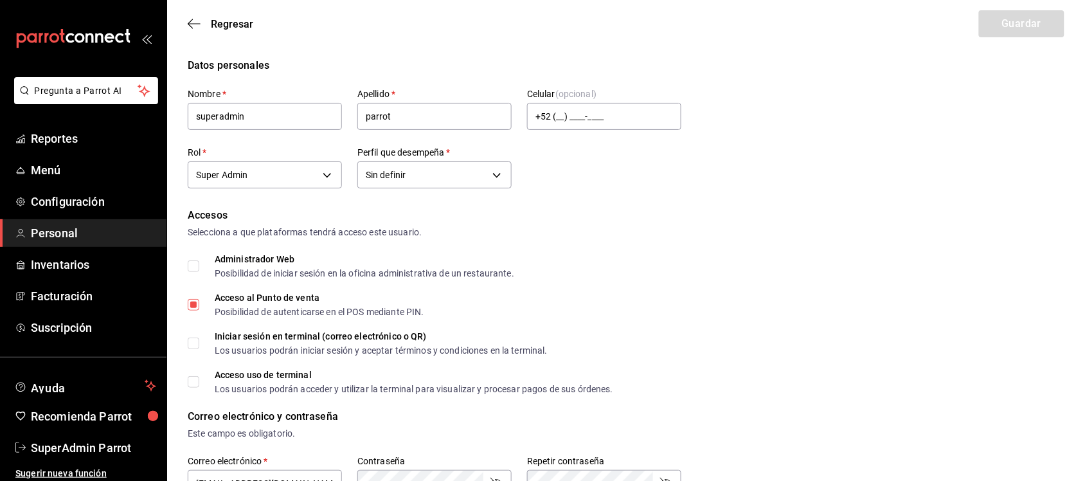
type input "2aa0bebf-de37-4608-80c0-efc88eae4c1e"
type input "UNDEFINED"
checkbox input "true"
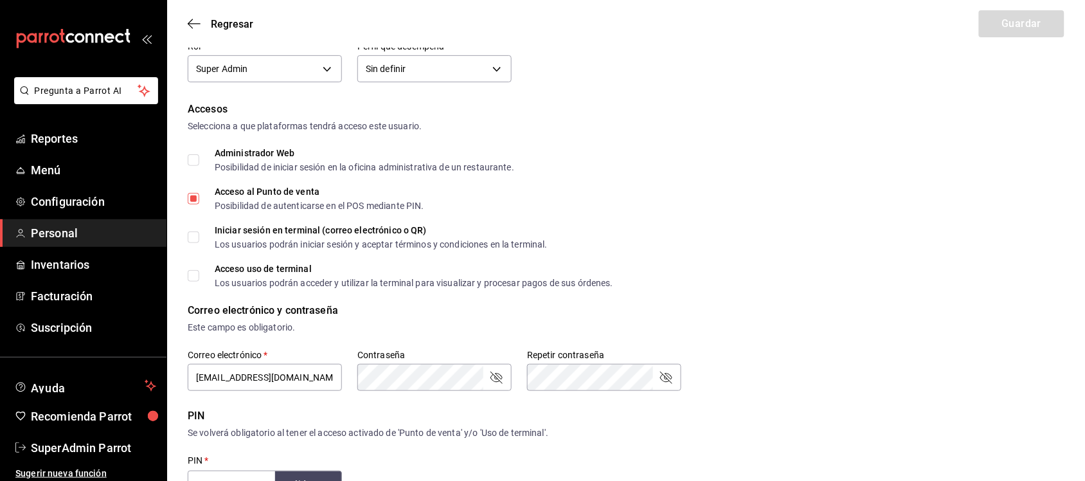
scroll to position [161, 0]
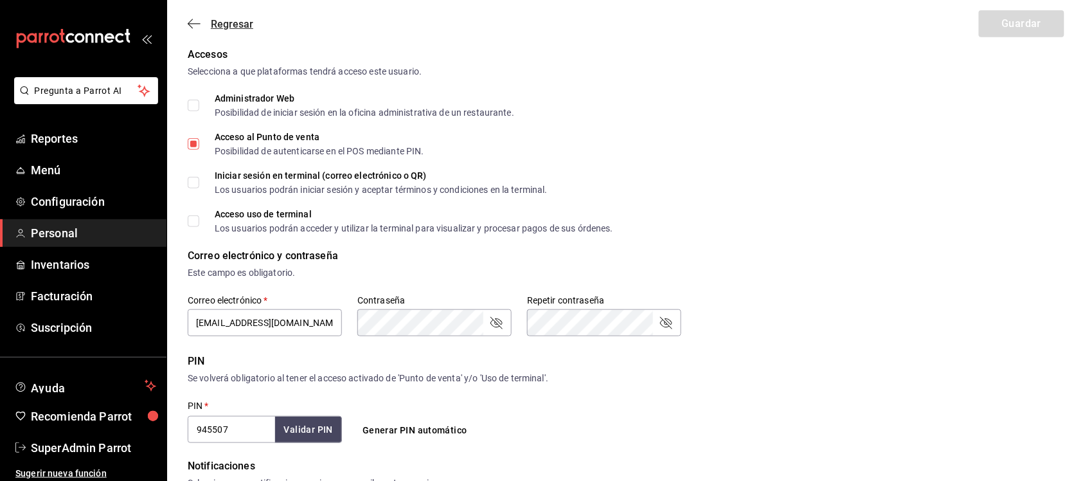
click at [222, 26] on span "Regresar" at bounding box center [232, 24] width 42 height 12
